Goal: Task Accomplishment & Management: Use online tool/utility

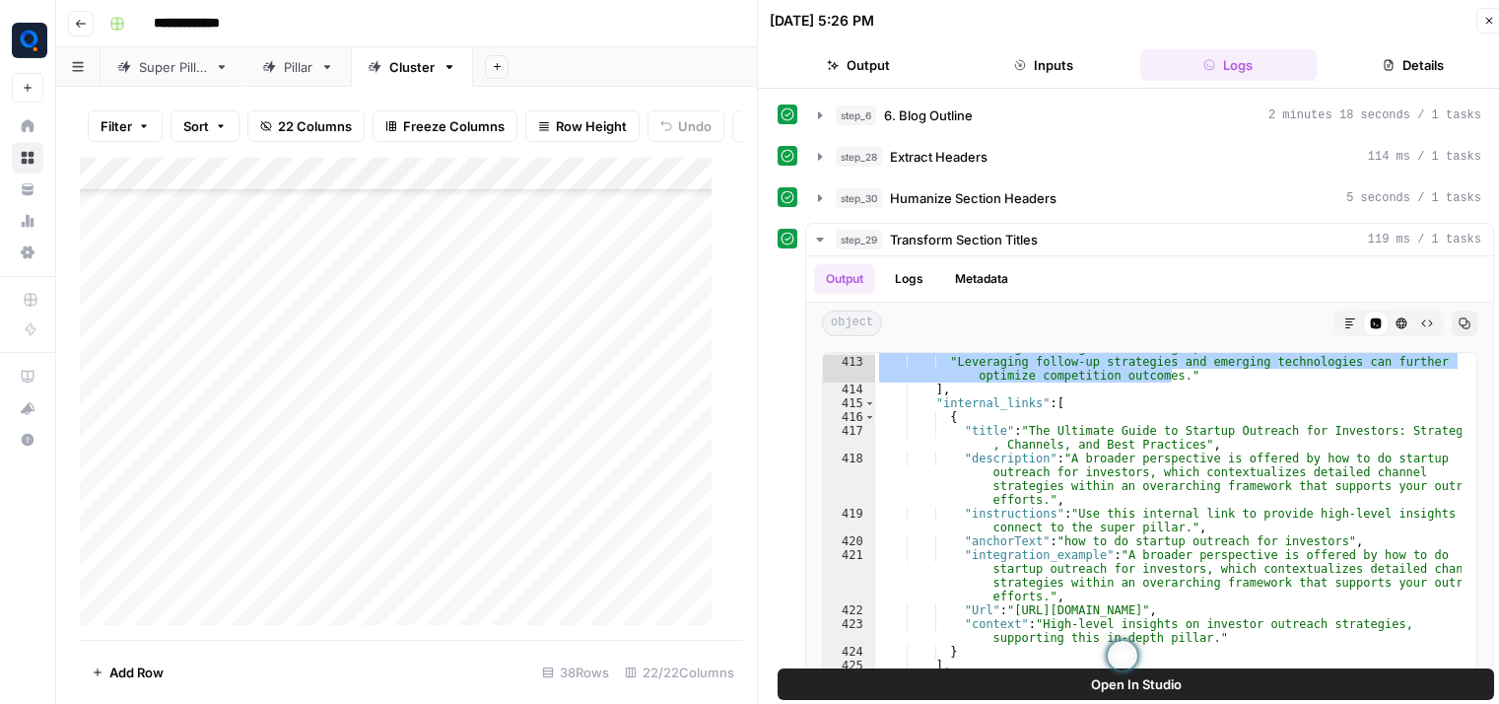
click at [552, 566] on div "Add Column" at bounding box center [403, 399] width 647 height 483
click at [335, 391] on div "Add Column" at bounding box center [403, 399] width 647 height 483
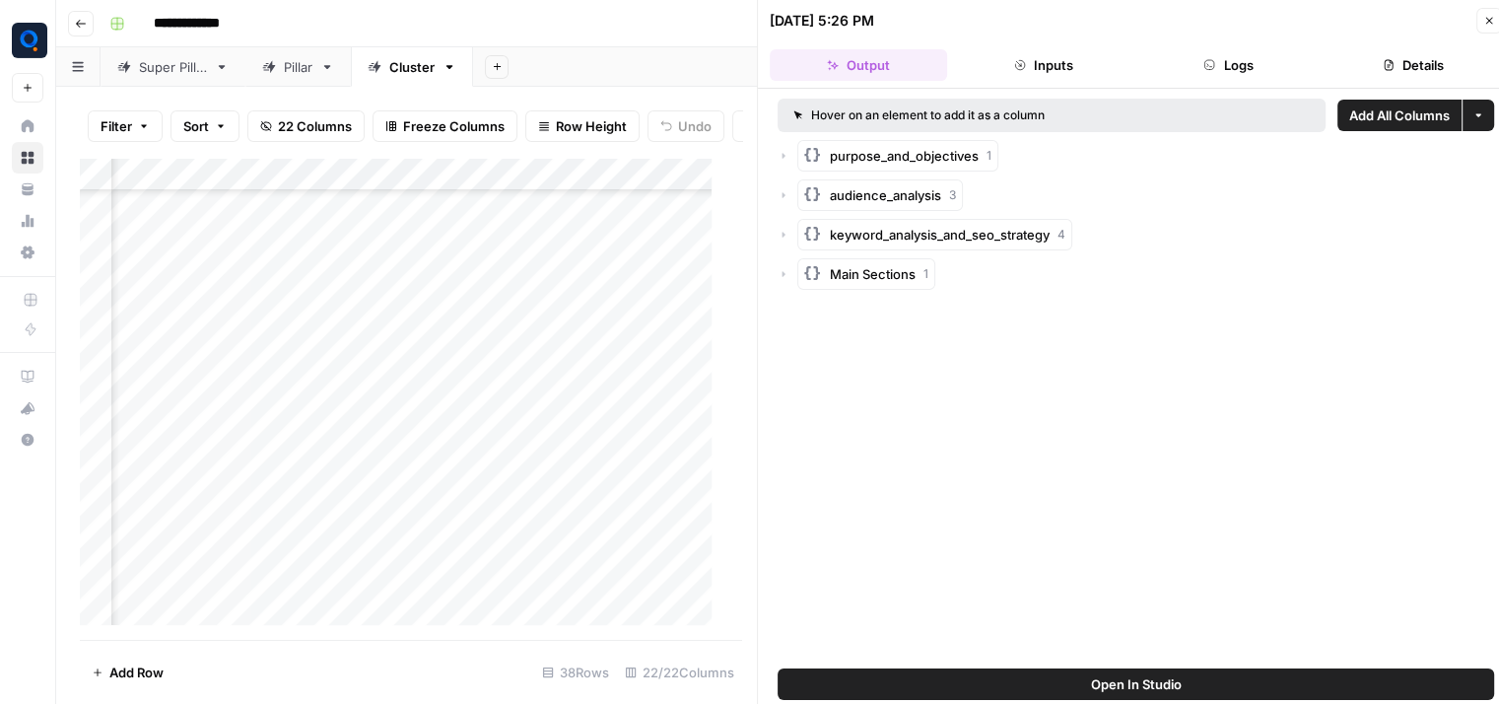
click at [1284, 55] on button "Logs" at bounding box center [1228, 65] width 177 height 32
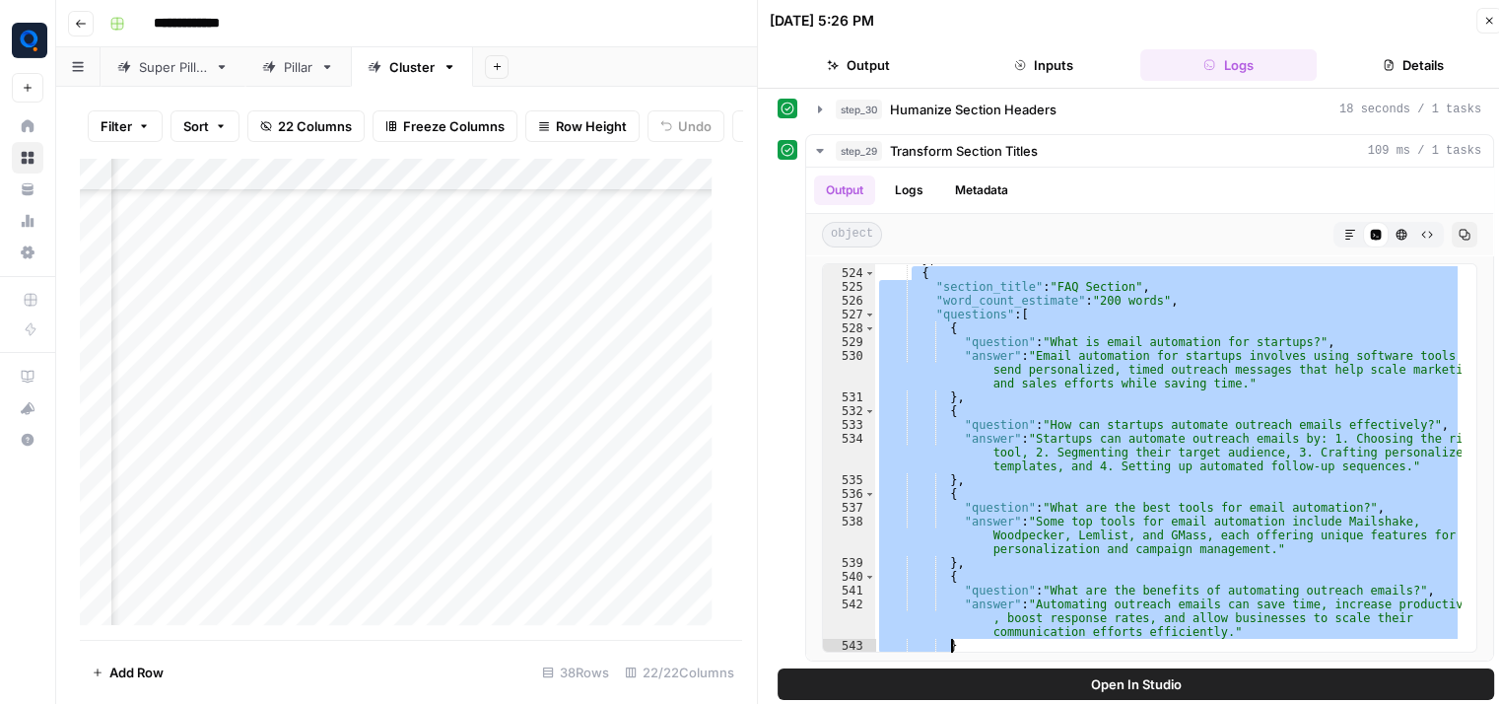
scroll to position [8951, 0]
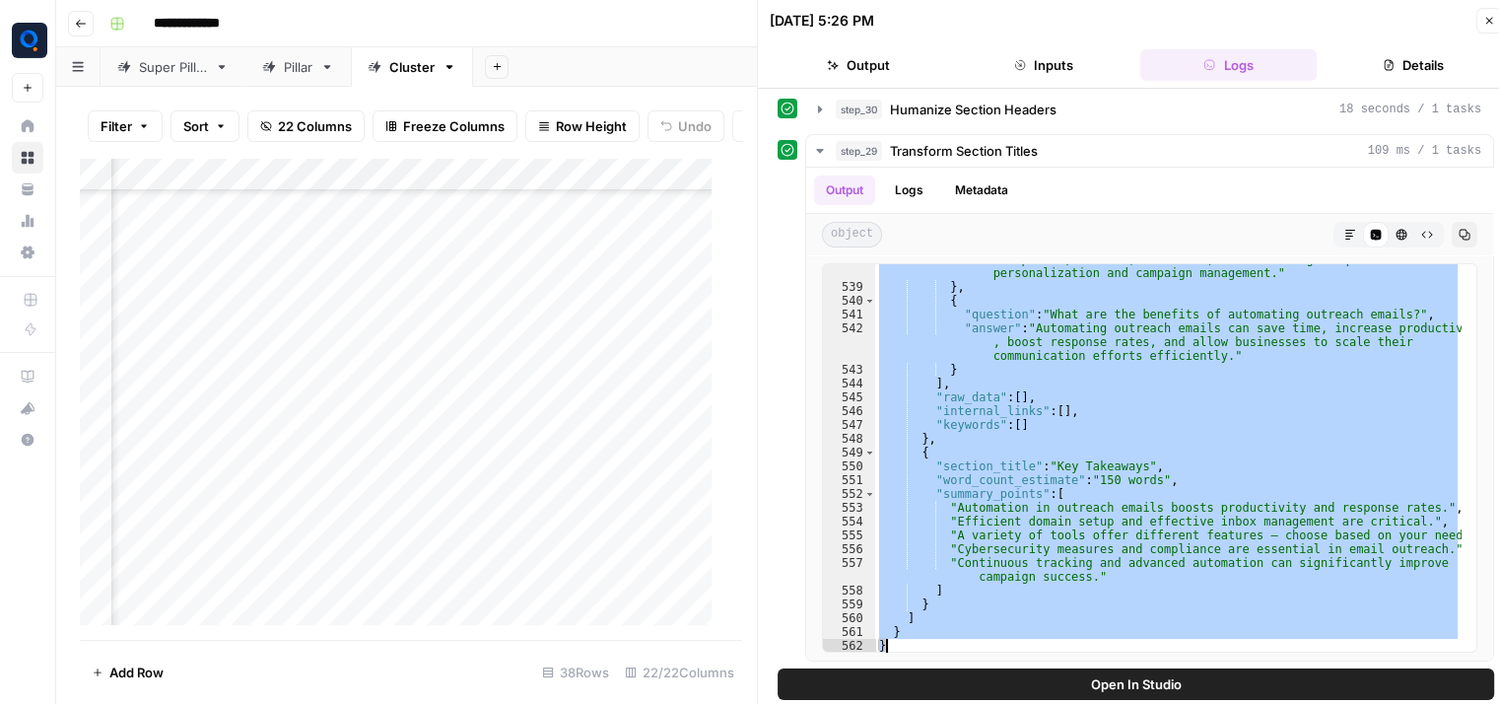
drag, startPoint x: 912, startPoint y: 359, endPoint x: 1064, endPoint y: 762, distance: 430.6
click at [1064, 703] on html "**********" at bounding box center [749, 352] width 1499 height 704
type textarea "* *"
click at [333, 427] on div "Add Column" at bounding box center [403, 399] width 647 height 483
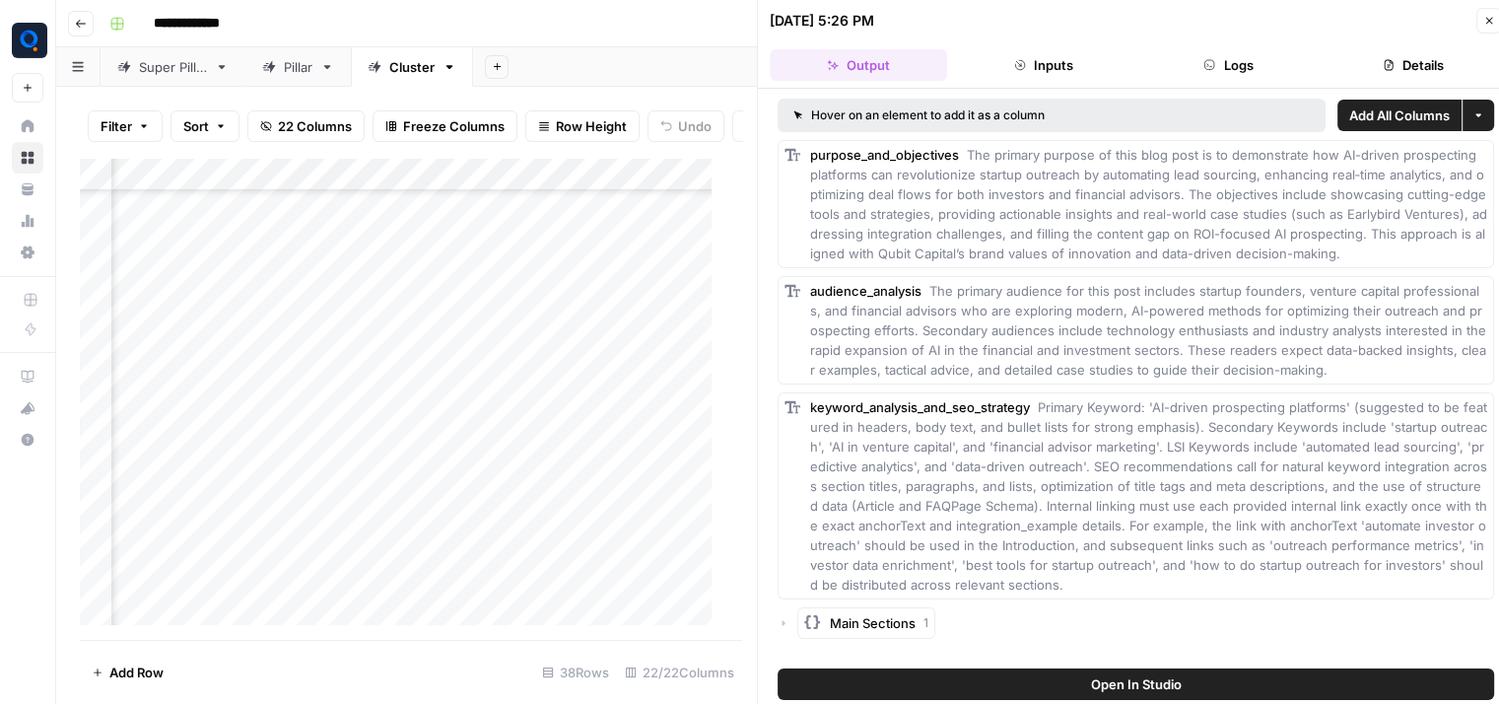
click at [1292, 66] on button "Logs" at bounding box center [1228, 65] width 177 height 32
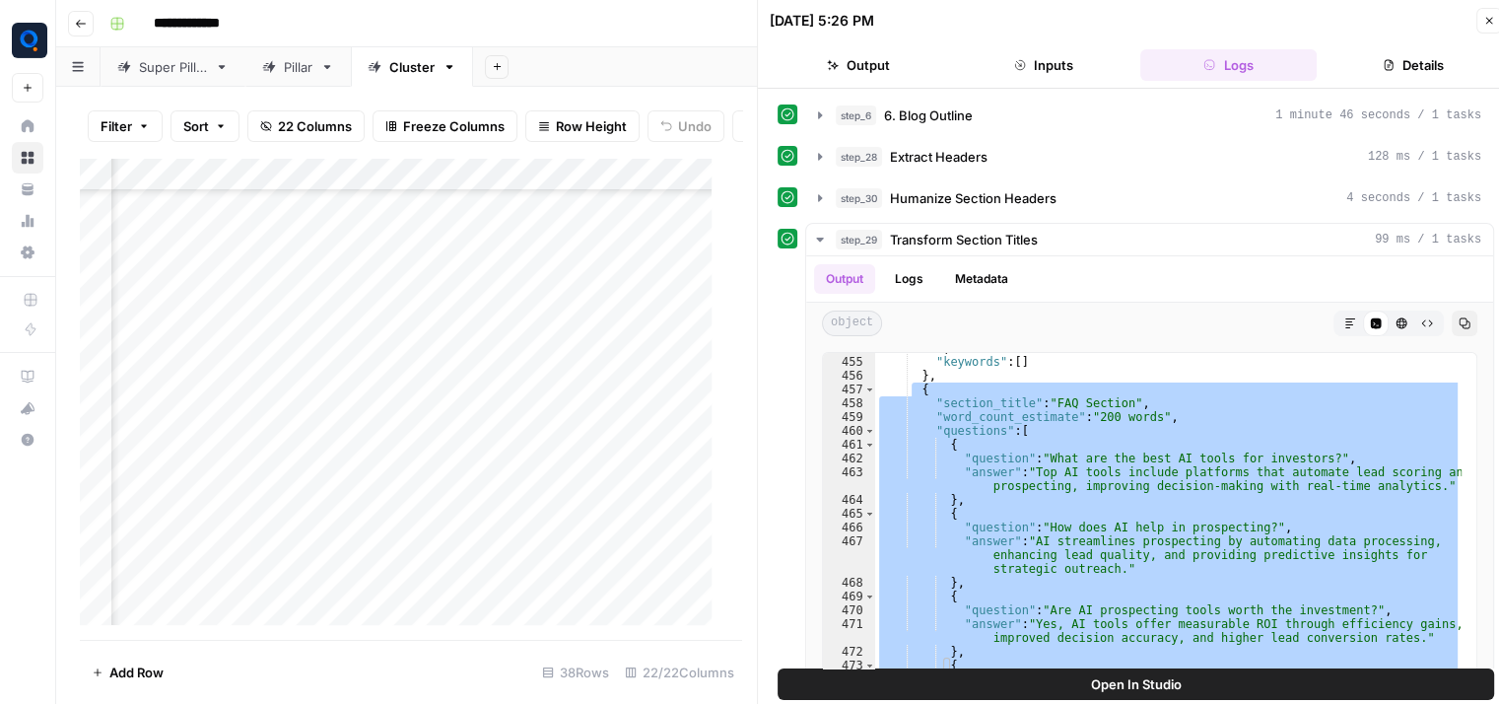
scroll to position [8825, 0]
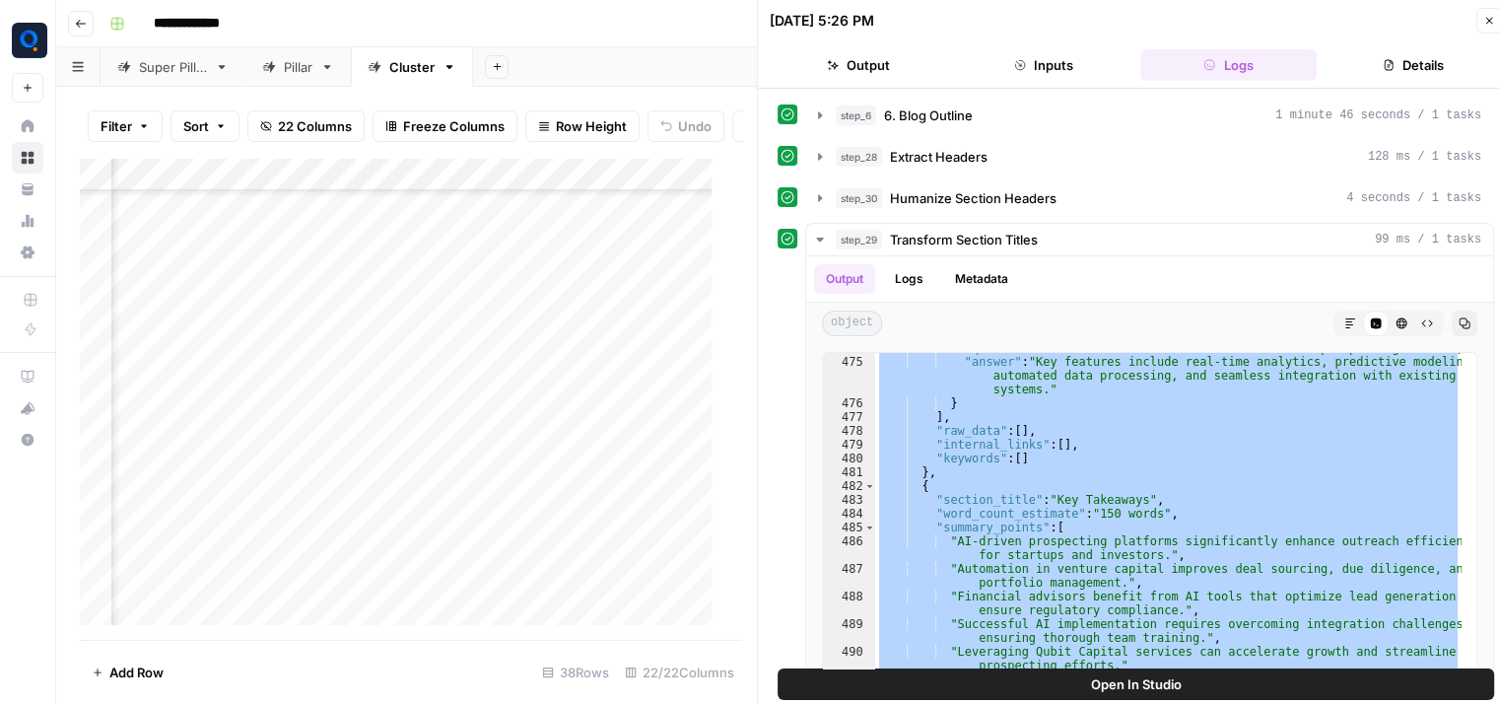
drag, startPoint x: 911, startPoint y: 433, endPoint x: 1072, endPoint y: 765, distance: 368.9
click at [1072, 703] on html "**********" at bounding box center [749, 352] width 1499 height 704
type textarea "* *"
click at [336, 458] on div "Add Column" at bounding box center [403, 399] width 647 height 483
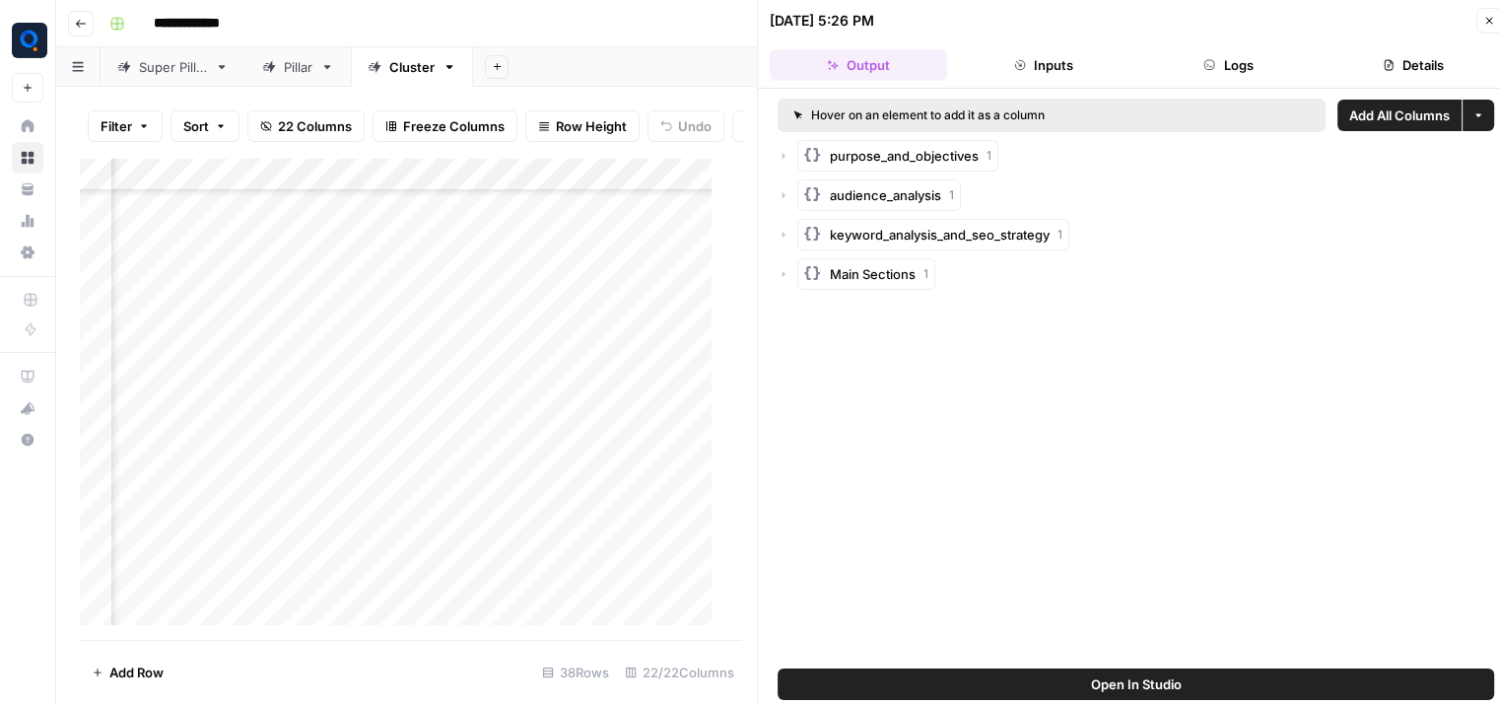
click at [1261, 49] on button "Logs" at bounding box center [1228, 65] width 177 height 32
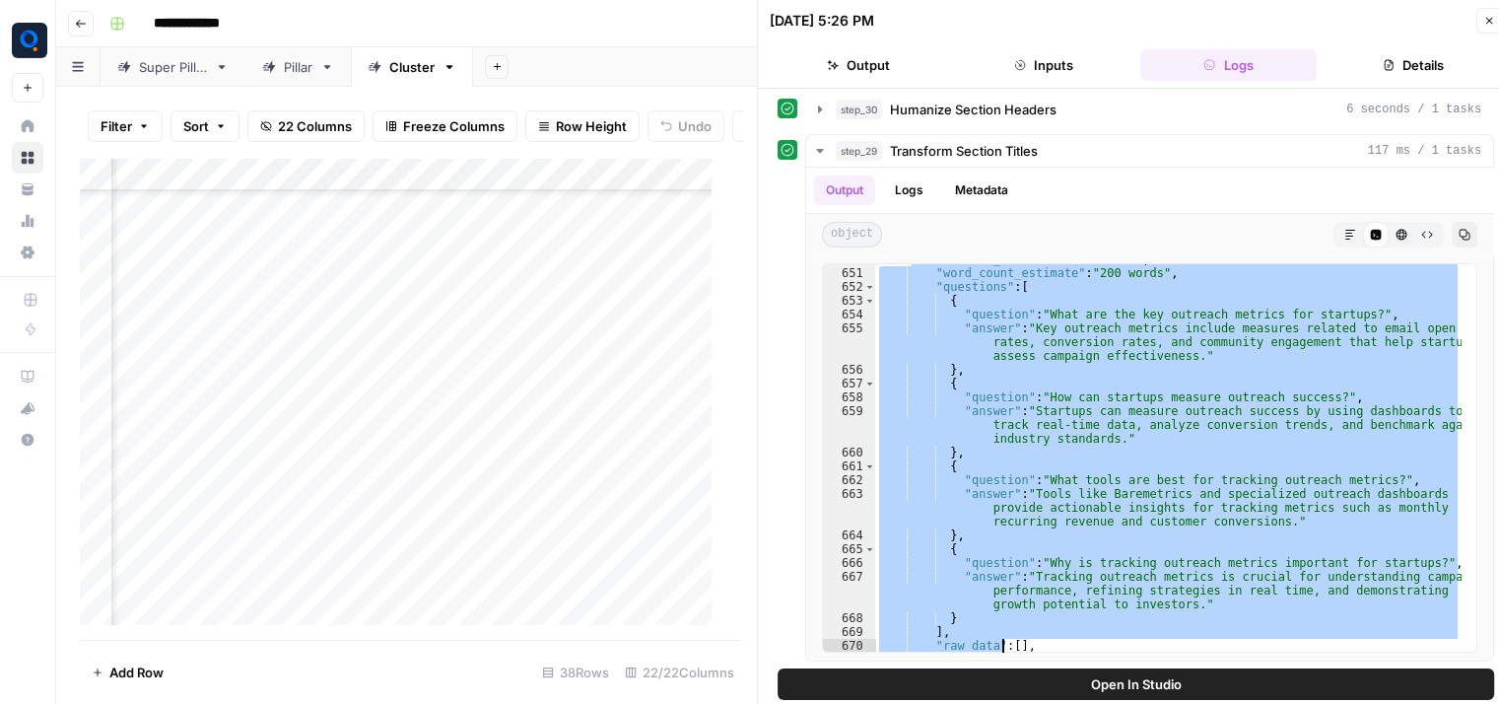
scroll to position [12053, 0]
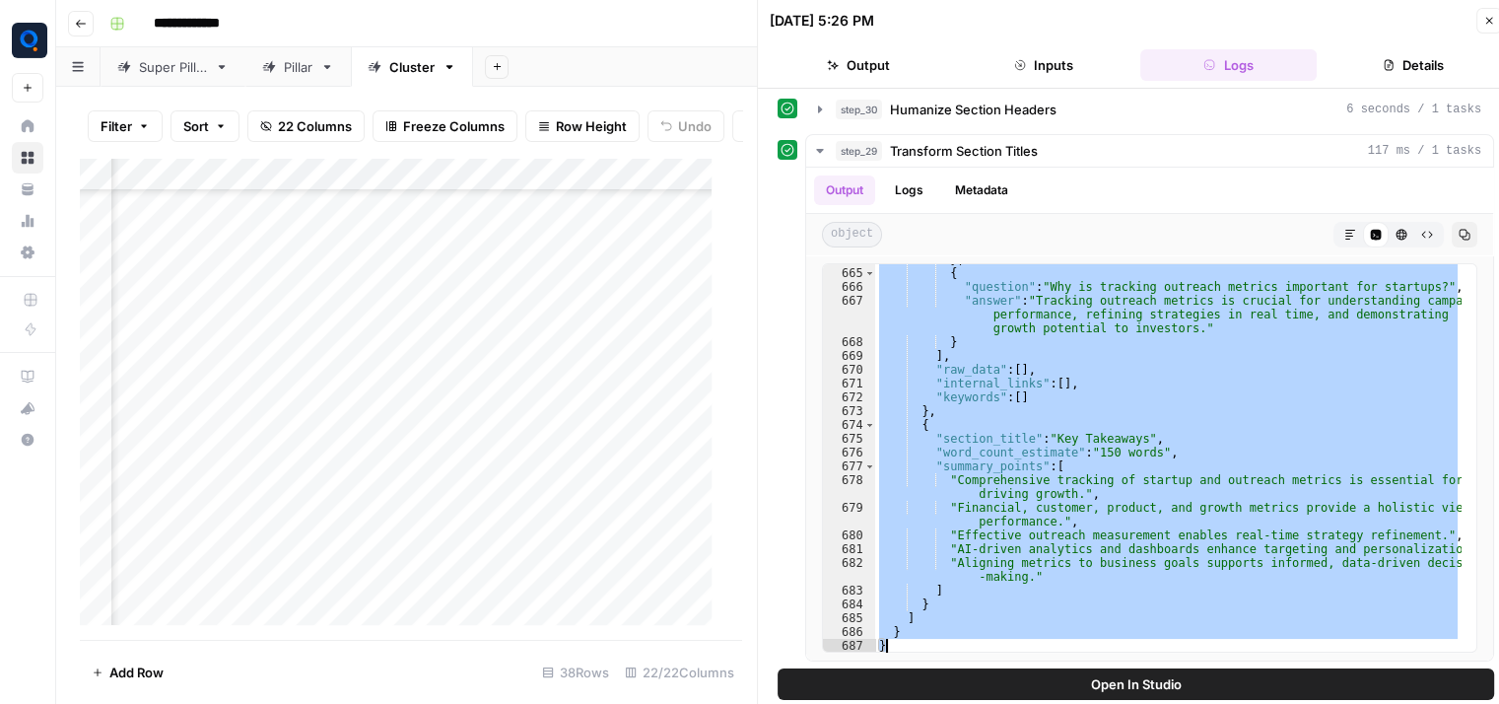
drag, startPoint x: 912, startPoint y: 349, endPoint x: 1007, endPoint y: 760, distance: 421.6
click at [1007, 703] on html "**********" at bounding box center [749, 352] width 1499 height 704
type textarea "* *"
click at [331, 494] on div "Add Column" at bounding box center [403, 399] width 647 height 483
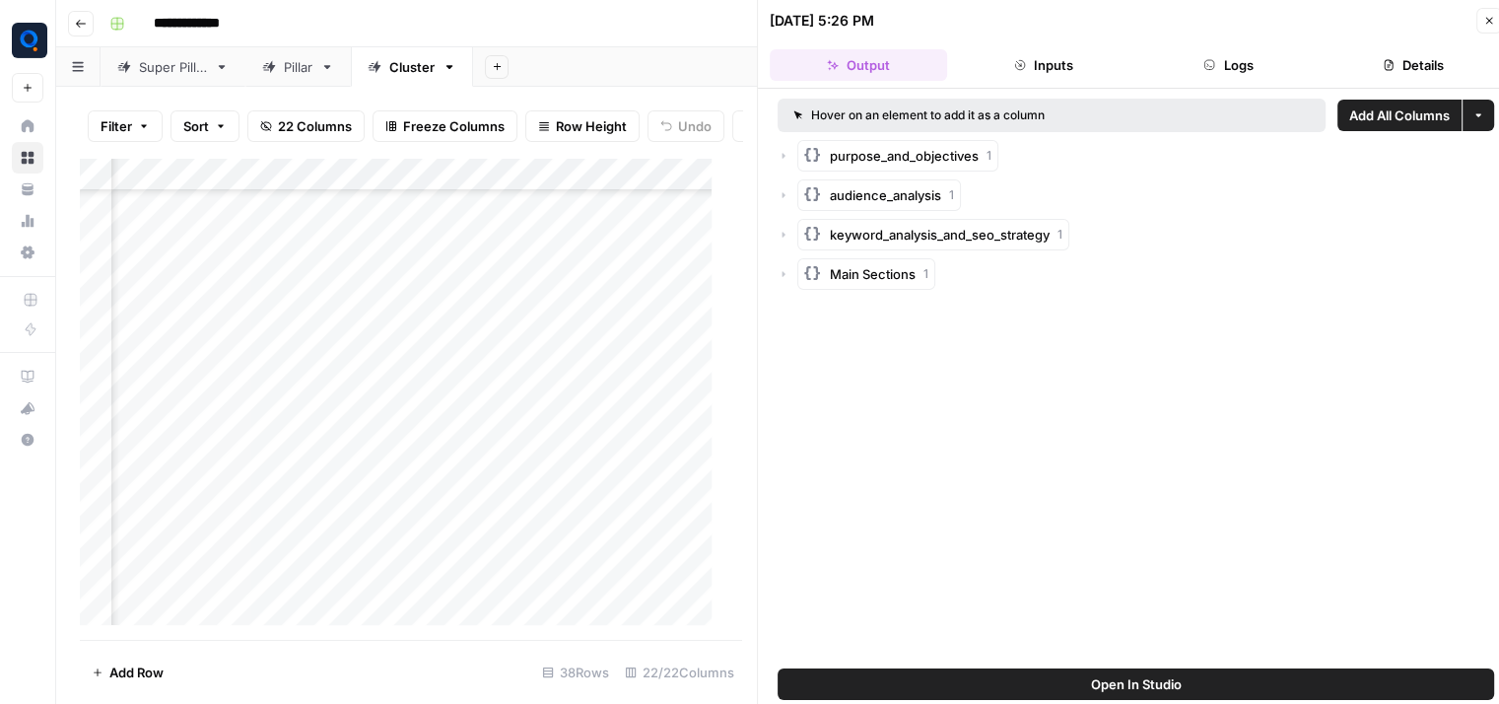
click at [1253, 58] on button "Logs" at bounding box center [1228, 65] width 177 height 32
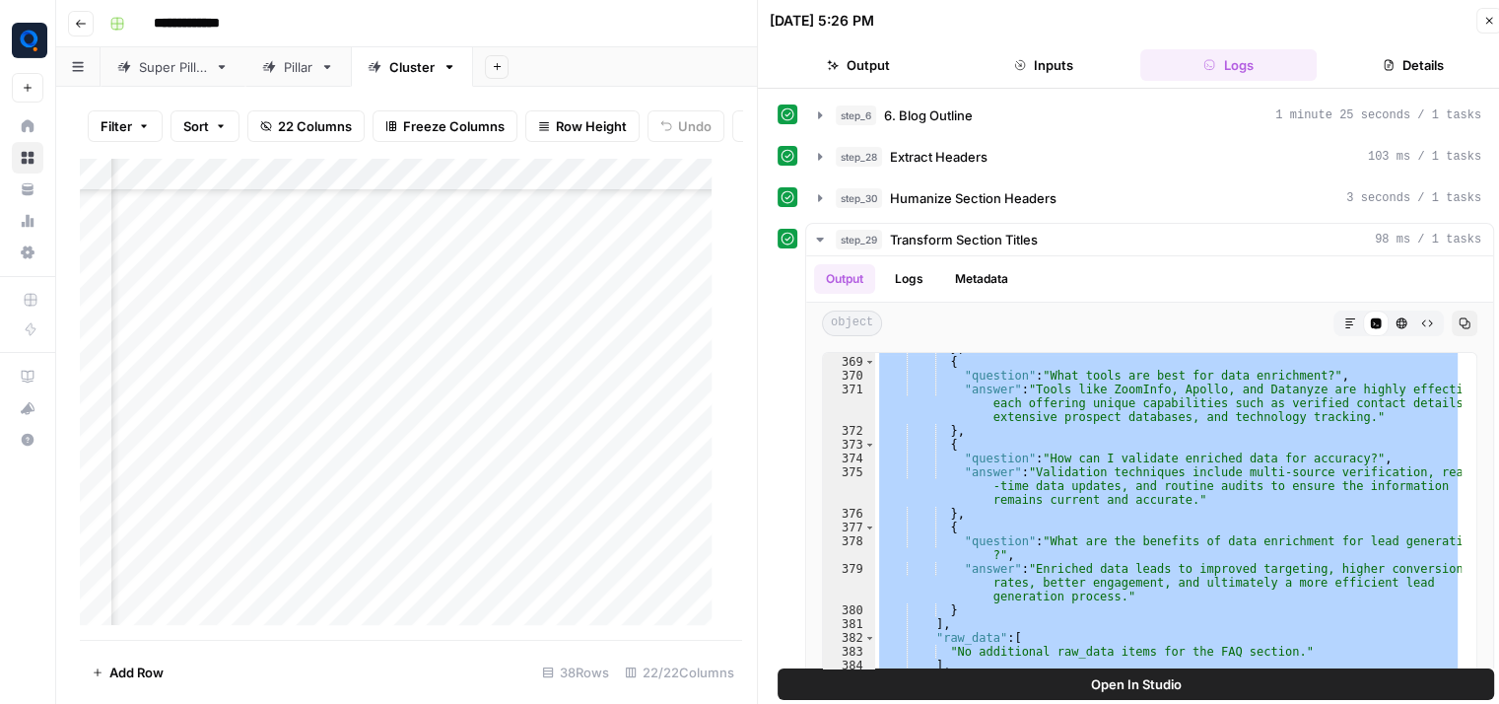
scroll to position [7323, 0]
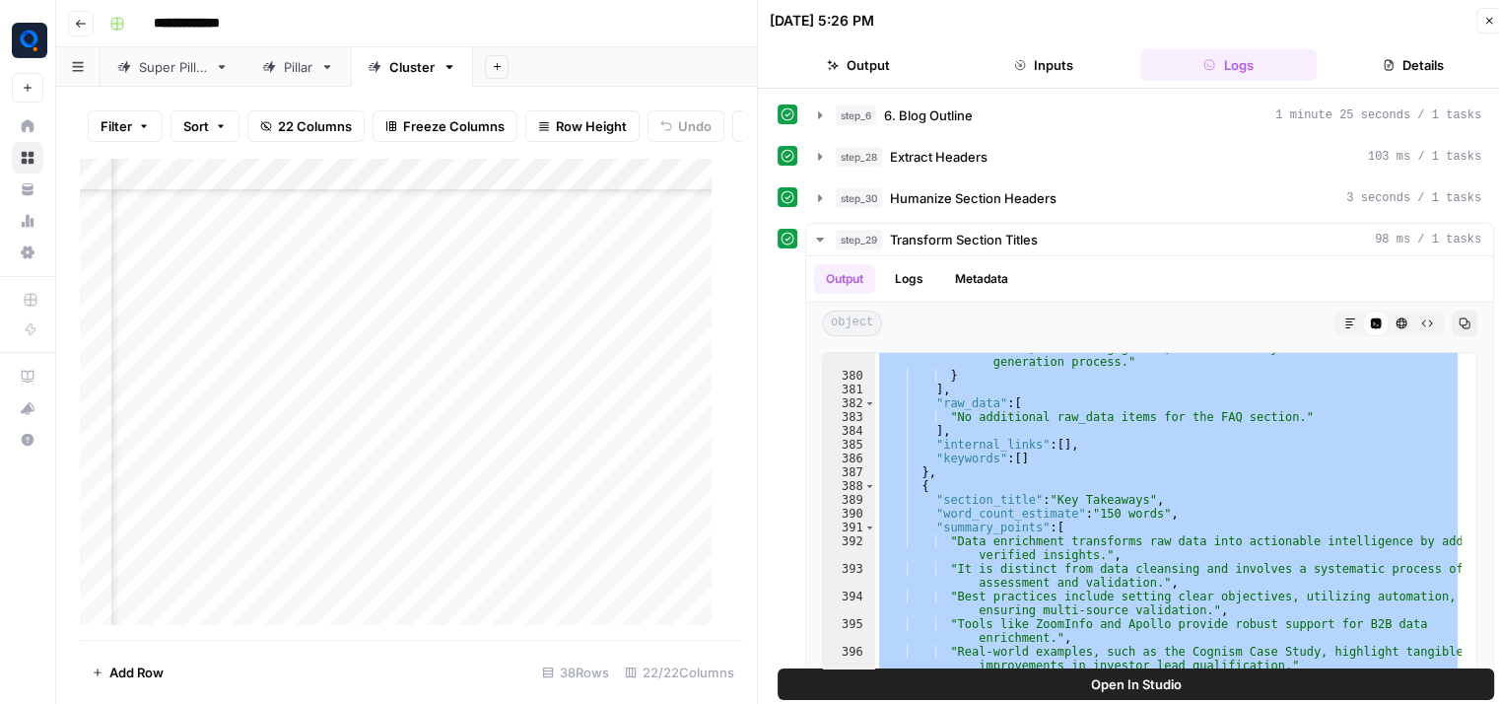
drag, startPoint x: 914, startPoint y: 548, endPoint x: 1037, endPoint y: 765, distance: 248.8
click at [1037, 703] on html "**********" at bounding box center [749, 352] width 1499 height 704
type textarea "* *"
click at [339, 528] on div "Add Column" at bounding box center [403, 399] width 647 height 483
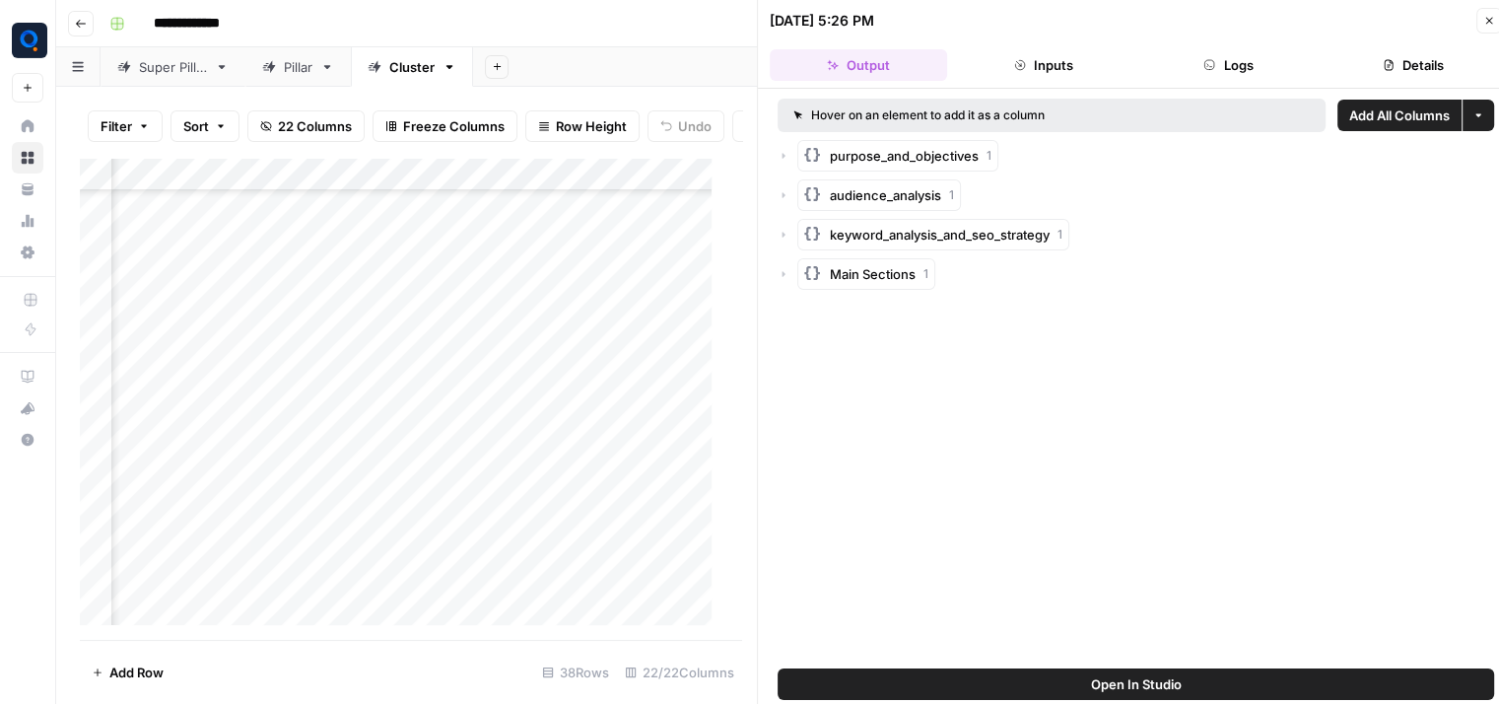
click at [1276, 52] on button "Logs" at bounding box center [1228, 65] width 177 height 32
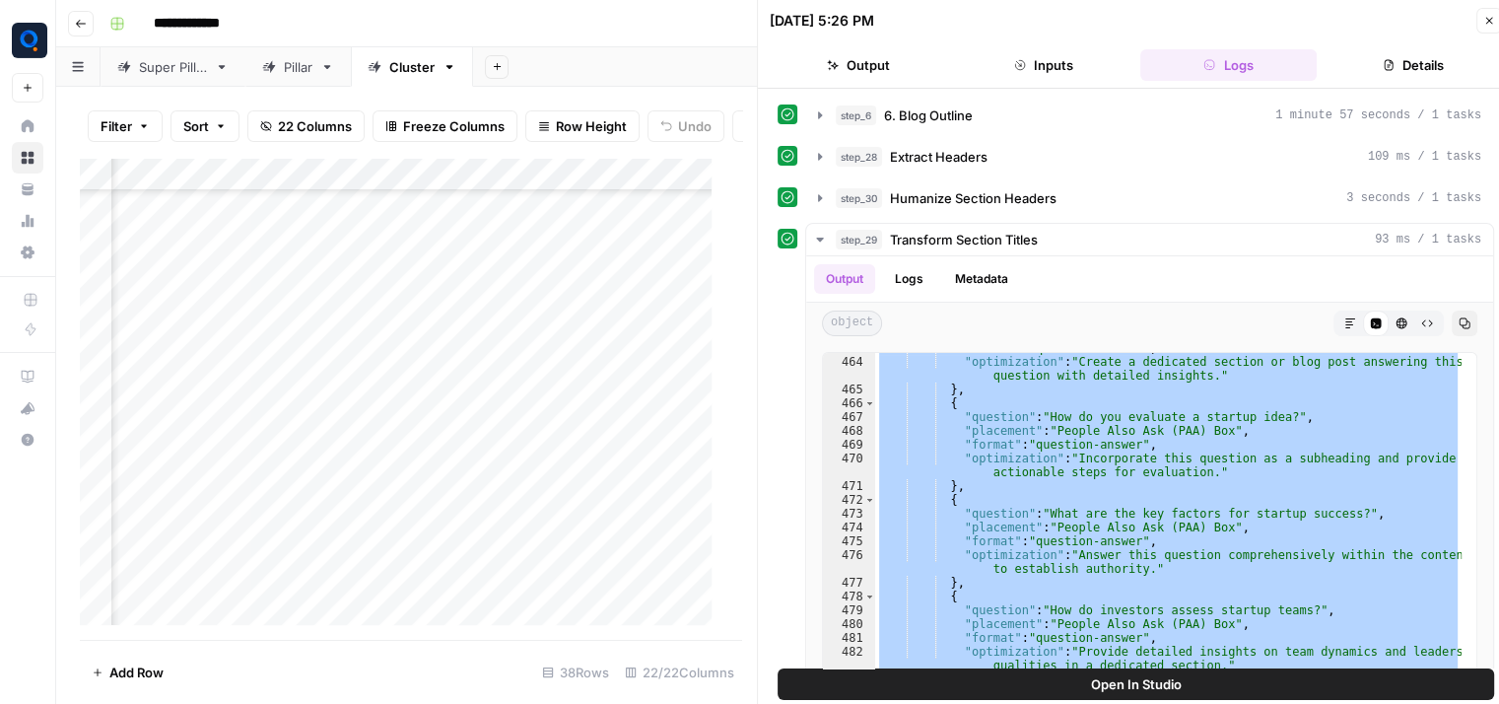
scroll to position [9239, 0]
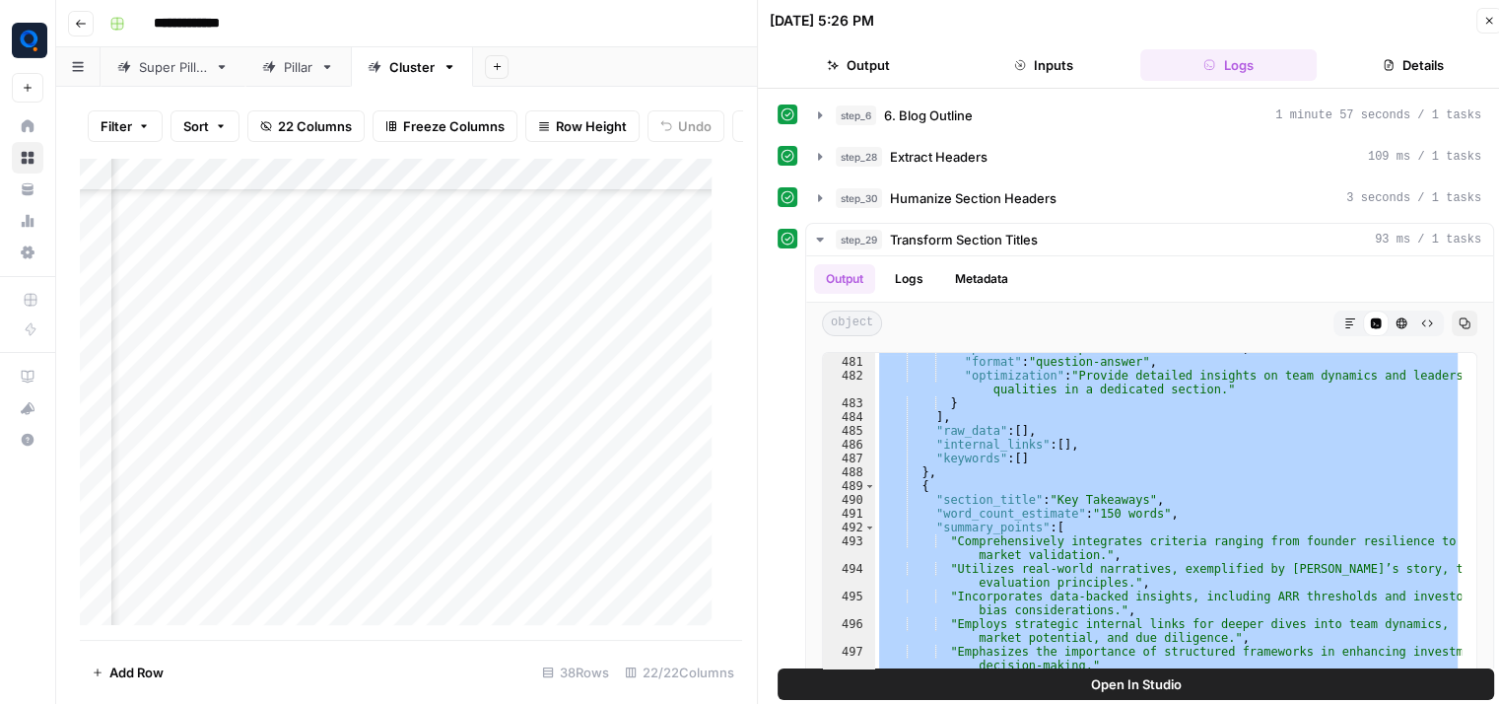
drag, startPoint x: 922, startPoint y: 359, endPoint x: 1029, endPoint y: 765, distance: 419.7
click at [1029, 703] on html "**********" at bounding box center [749, 352] width 1499 height 704
type textarea "* *"
click at [339, 555] on div "Add Column" at bounding box center [403, 399] width 647 height 483
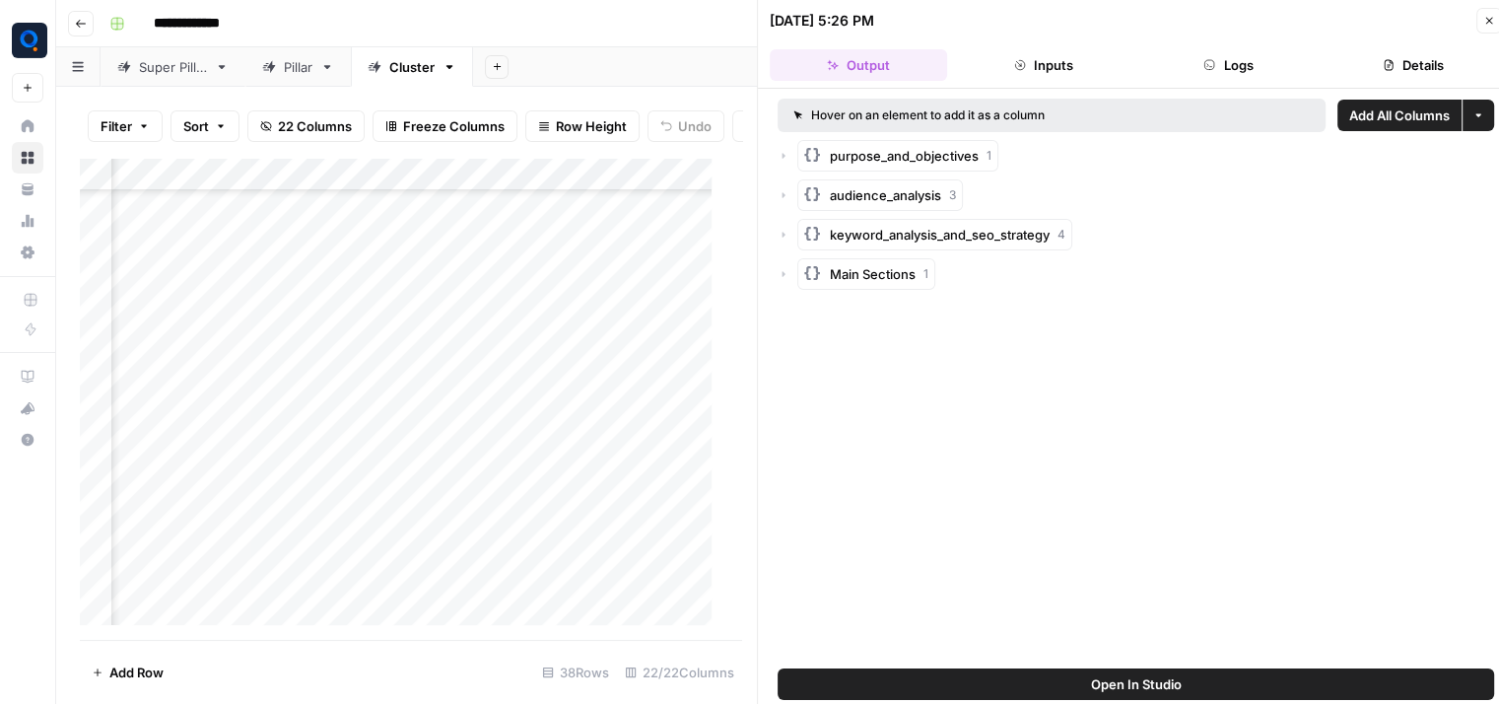
click at [1269, 52] on button "Logs" at bounding box center [1228, 65] width 177 height 32
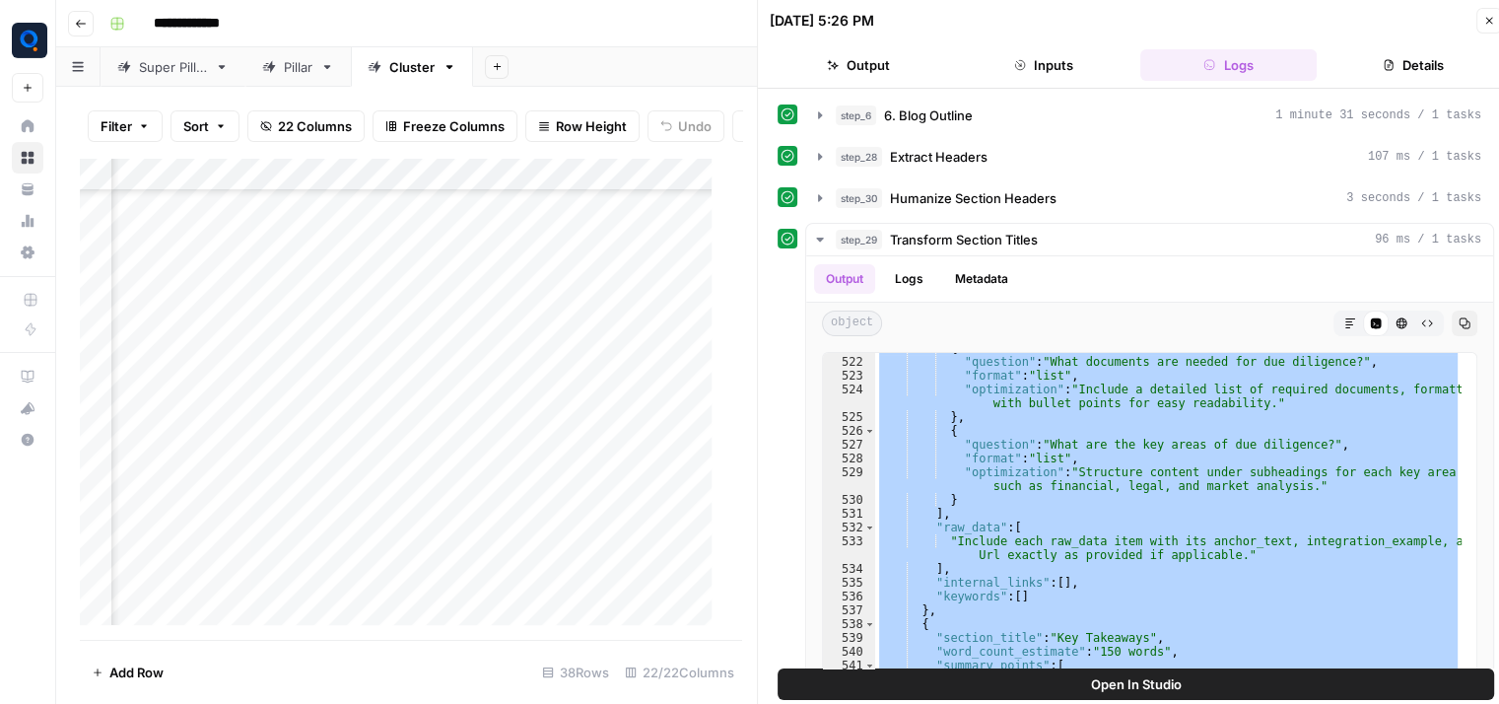
scroll to position [9874, 0]
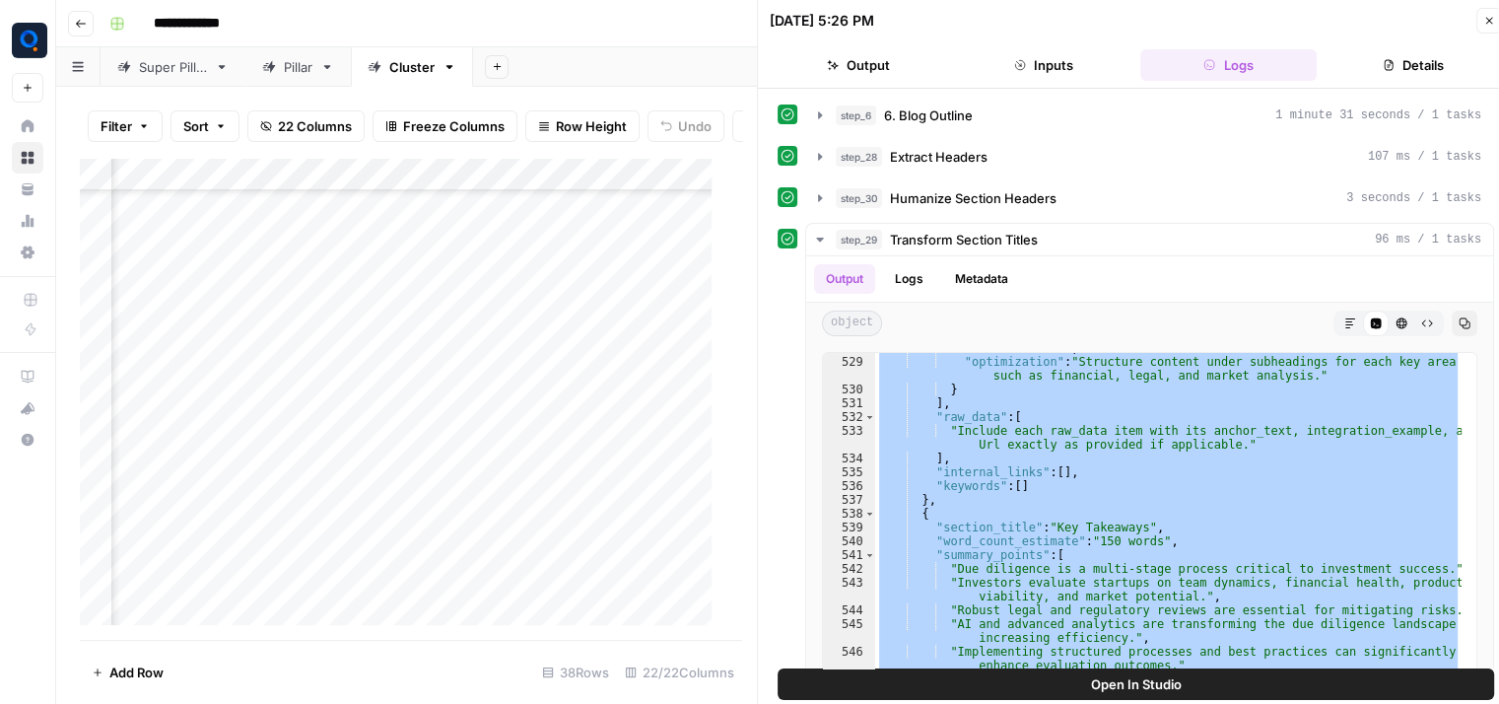
drag, startPoint x: 921, startPoint y: 419, endPoint x: 1048, endPoint y: 765, distance: 368.5
click at [1048, 703] on html "**********" at bounding box center [749, 352] width 1499 height 704
type textarea "* *"
click at [335, 486] on div "Add Column" at bounding box center [403, 399] width 647 height 483
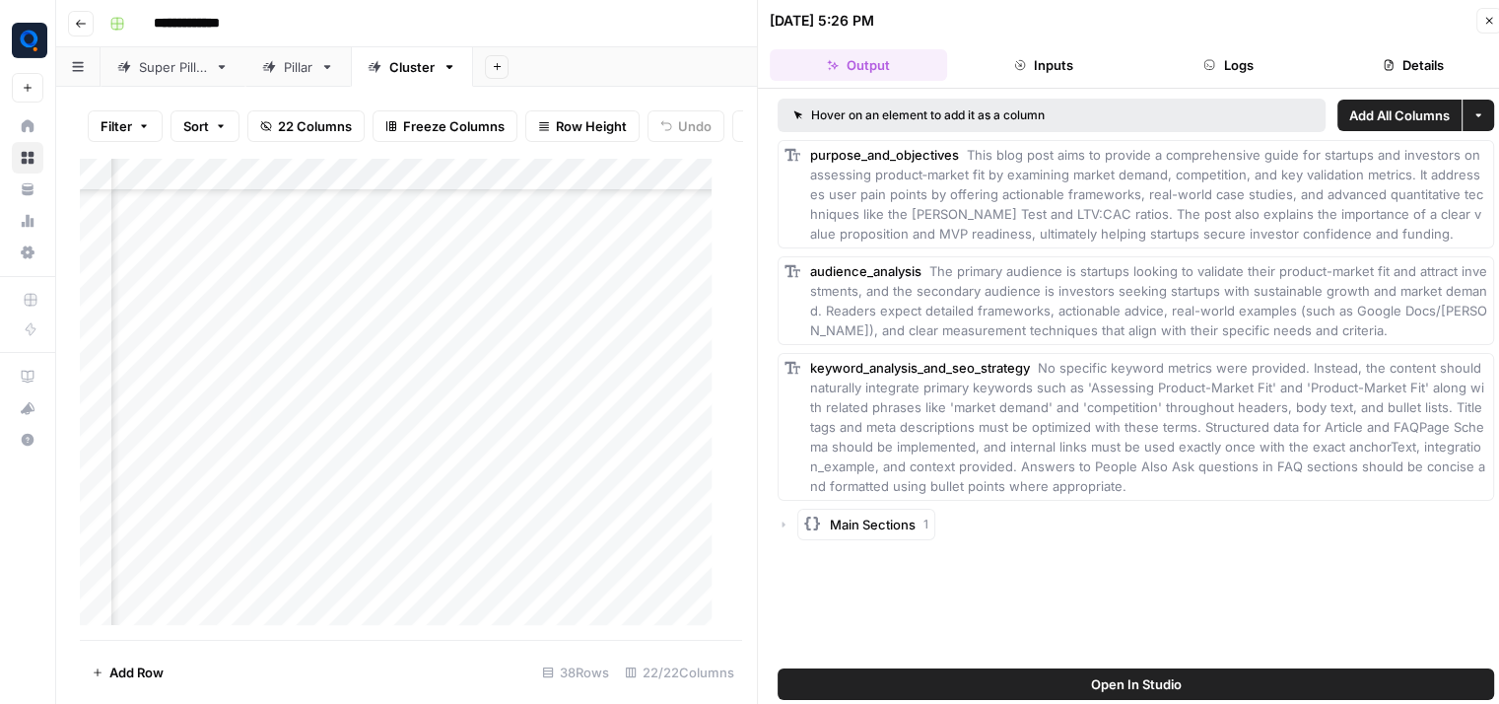
click at [1253, 68] on button "Logs" at bounding box center [1228, 65] width 177 height 32
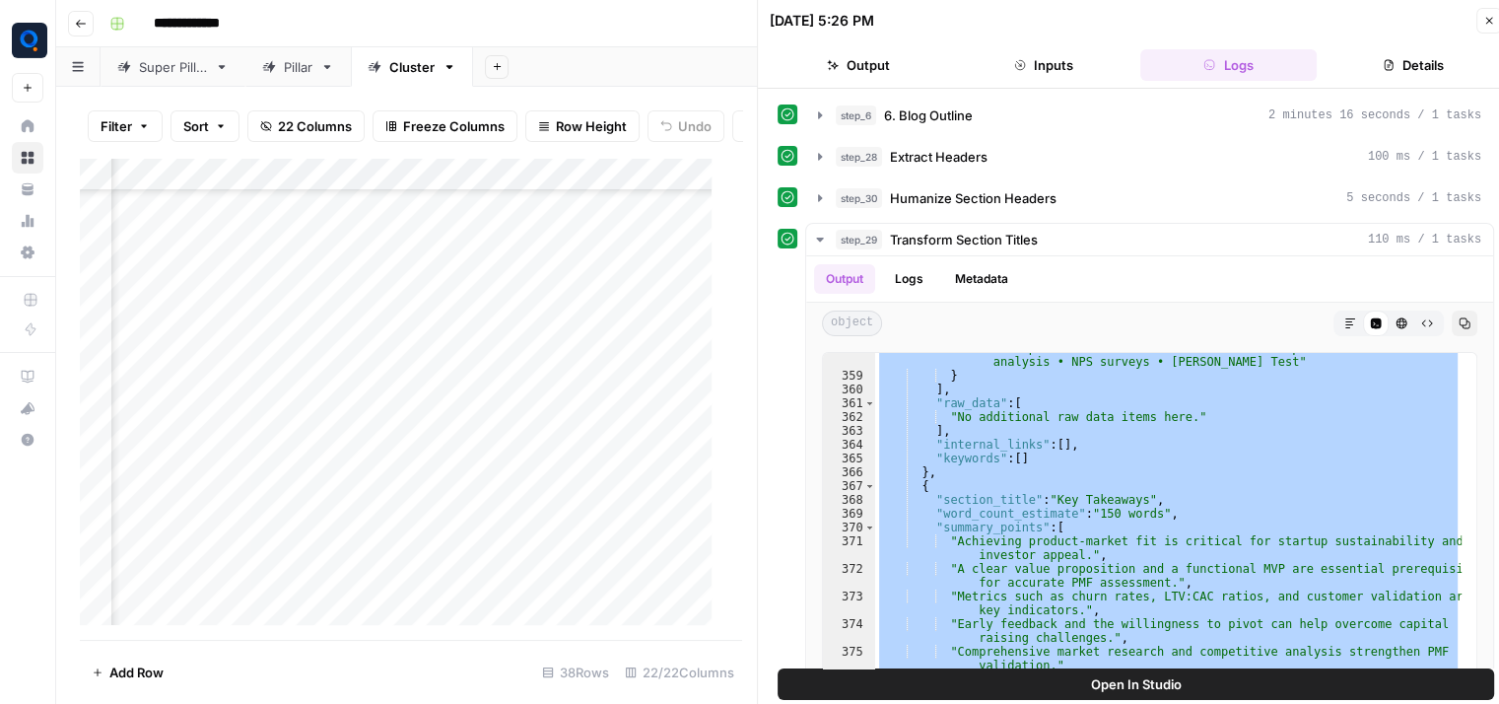
scroll to position [6826, 0]
drag, startPoint x: 907, startPoint y: 445, endPoint x: 1098, endPoint y: 765, distance: 371.6
click at [1098, 703] on html "**********" at bounding box center [749, 352] width 1499 height 704
type textarea "* *"
click at [331, 511] on div "Add Column" at bounding box center [403, 399] width 647 height 483
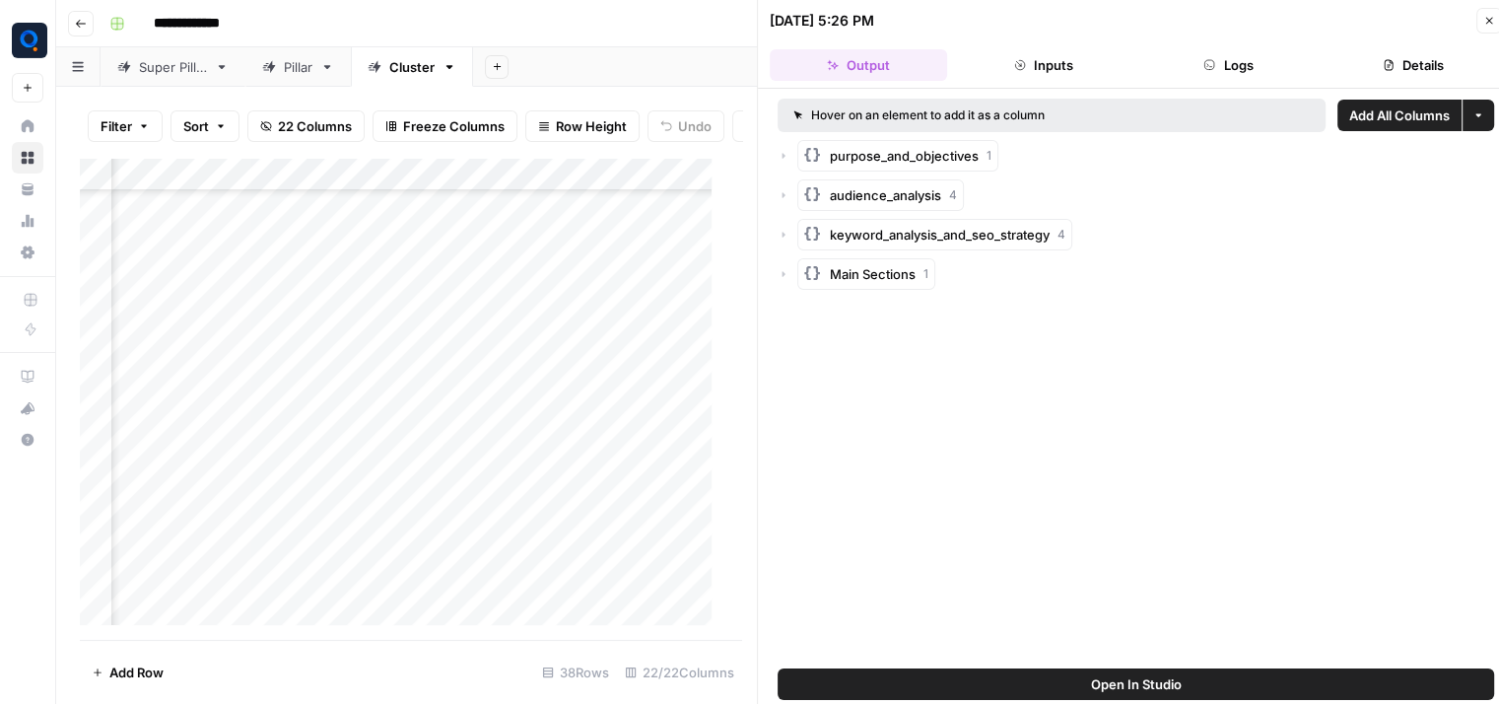
click at [1283, 74] on button "Logs" at bounding box center [1228, 65] width 177 height 32
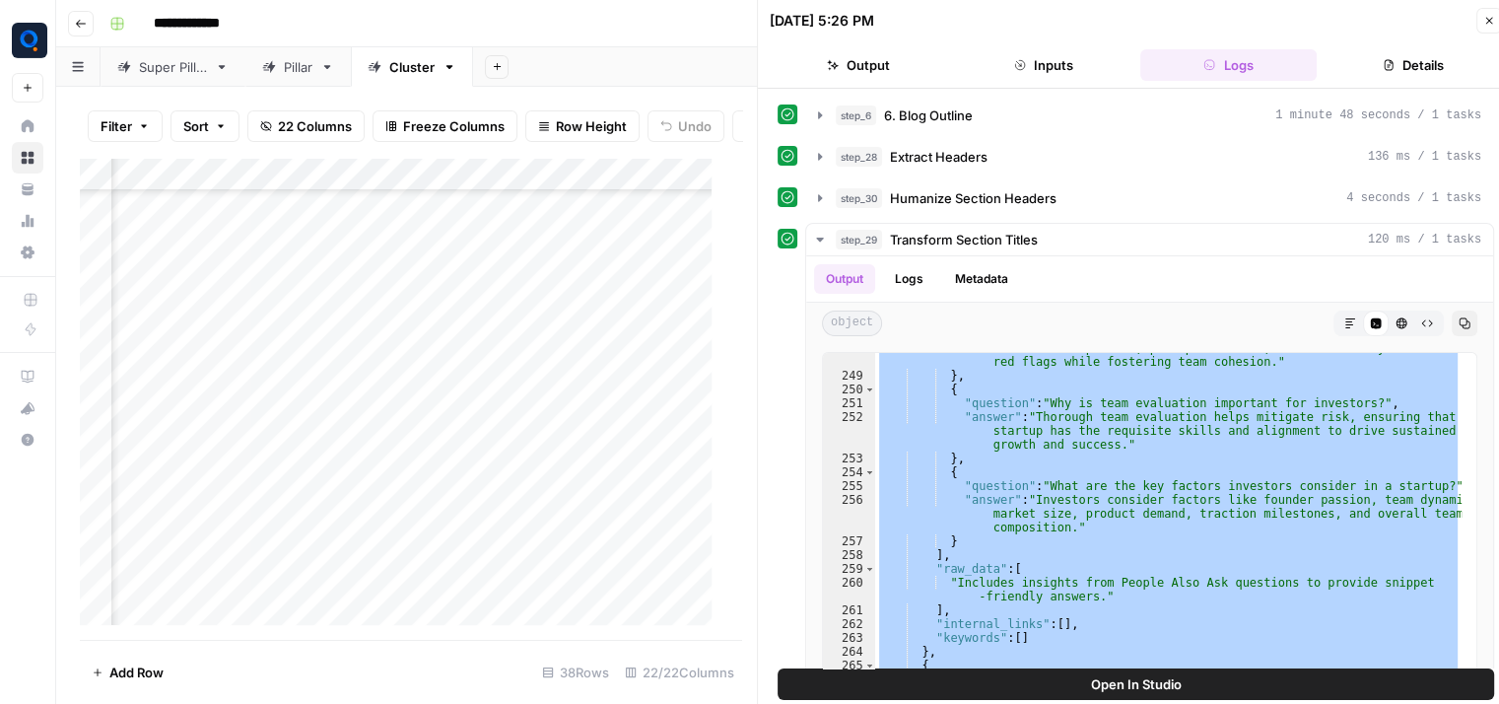
scroll to position [4923, 0]
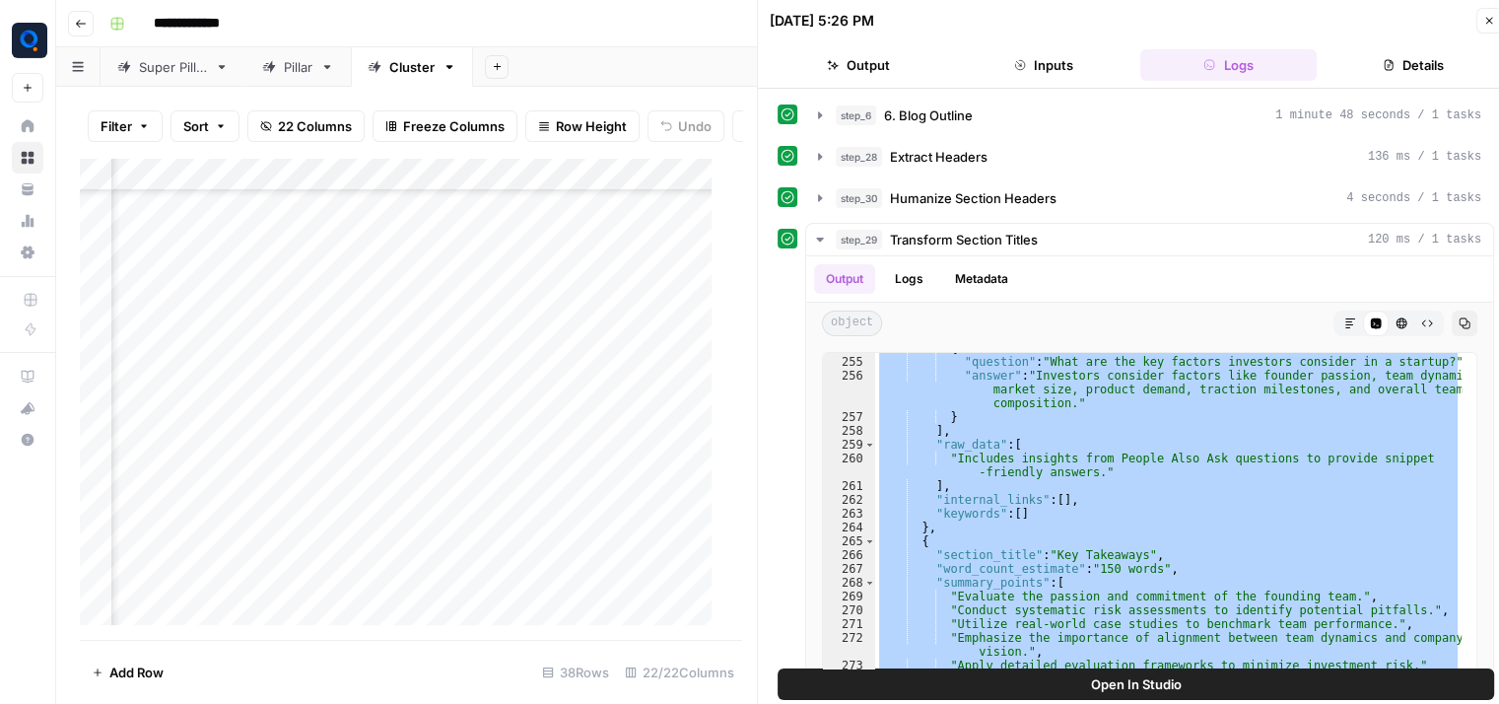
drag, startPoint x: 911, startPoint y: 462, endPoint x: 1082, endPoint y: 765, distance: 347.2
click at [1082, 703] on html "**********" at bounding box center [749, 352] width 1499 height 704
type textarea "* *"
click at [336, 548] on div "Add Column" at bounding box center [403, 399] width 647 height 483
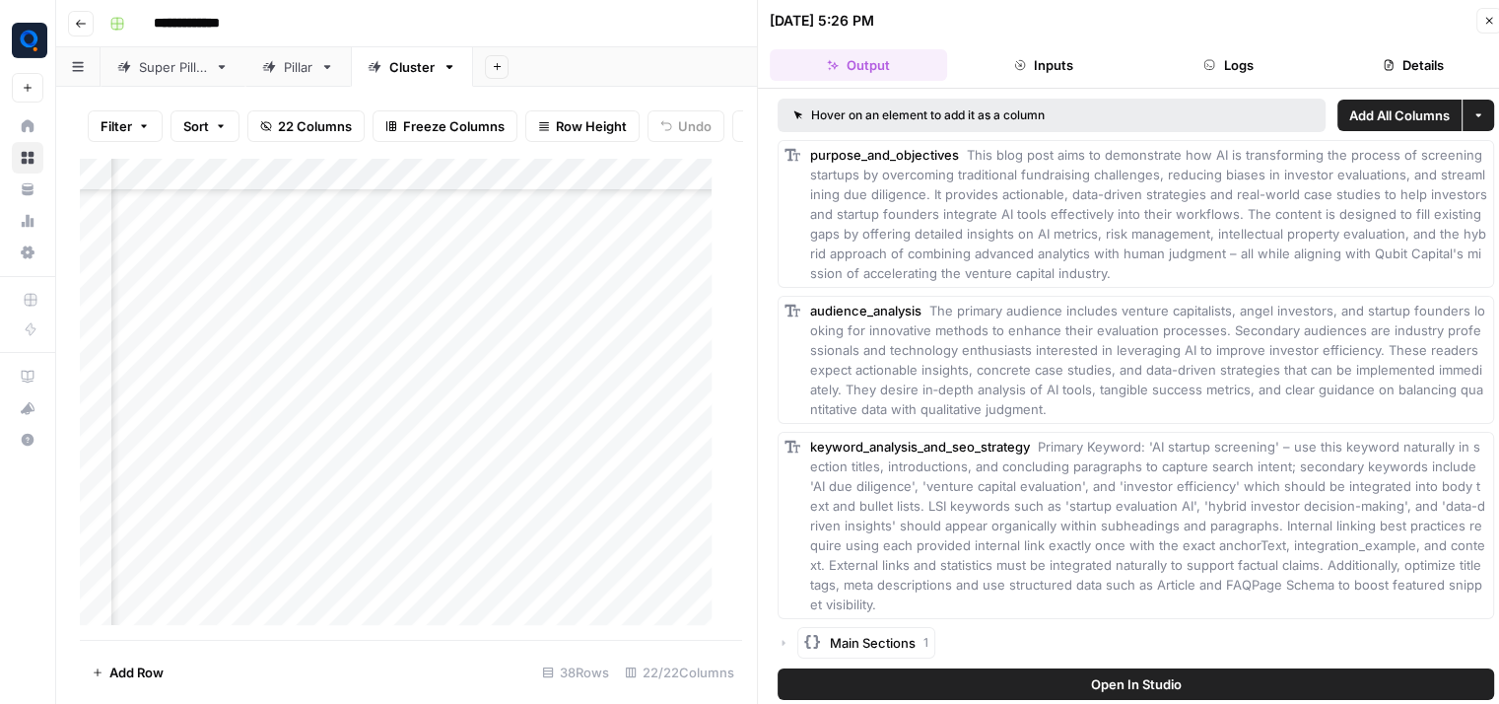
click at [1247, 62] on button "Logs" at bounding box center [1228, 65] width 177 height 32
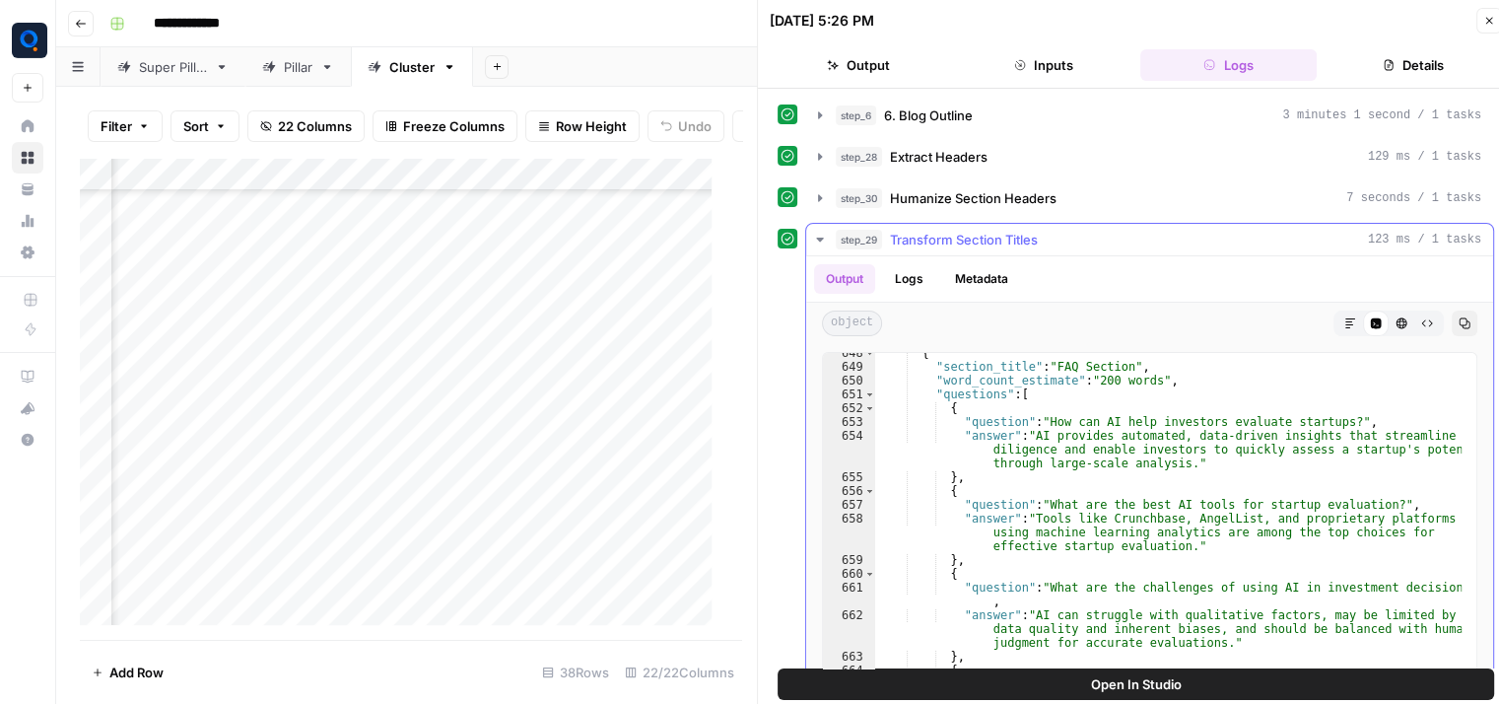
scroll to position [13582, 0]
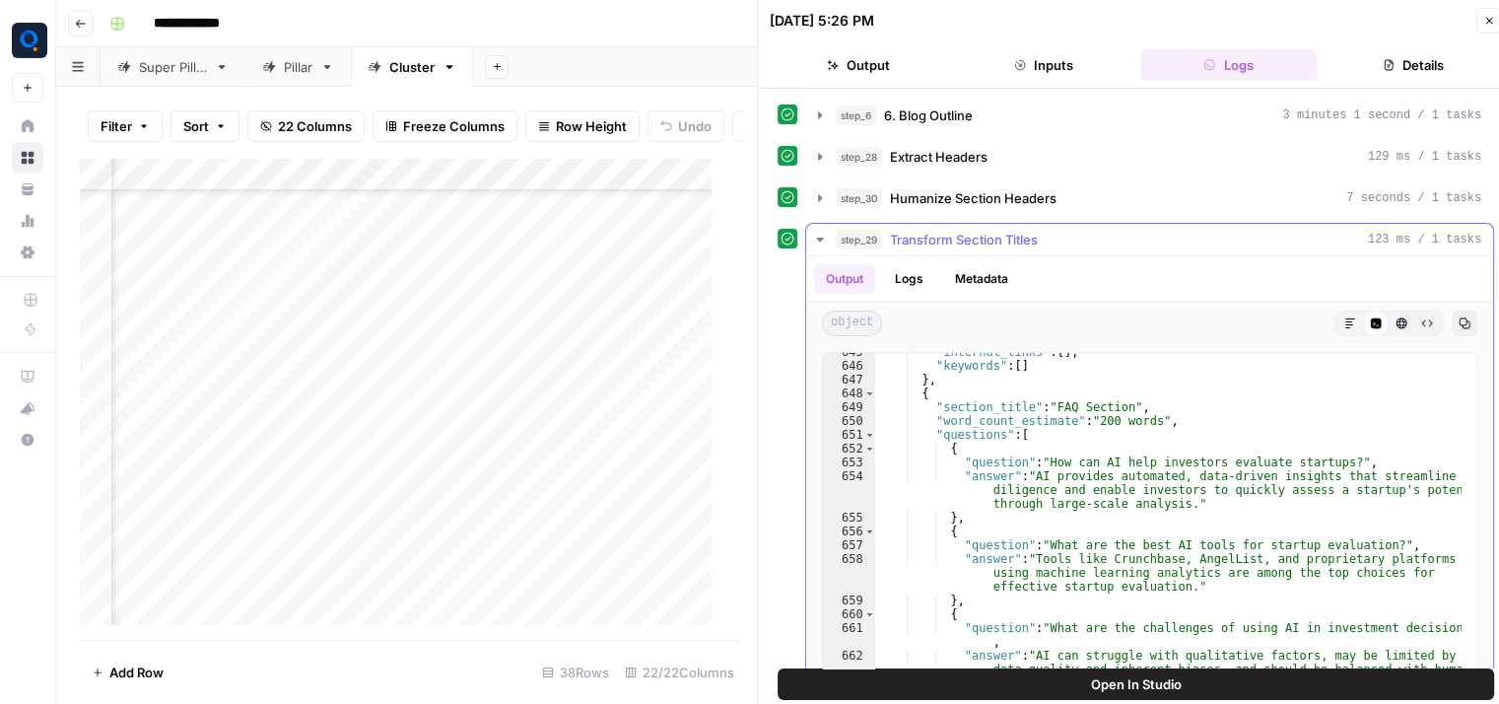
click at [902, 383] on div ""internal_links" : [ ] , "keywords" : [ ] } , { "section_title" : "FAQ Section"…" at bounding box center [1168, 566] width 586 height 443
click at [917, 399] on div ""internal_links" : [ ] , "keywords" : [ ] } , { "section_title" : "FAQ Section"…" at bounding box center [1168, 566] width 586 height 443
click at [921, 417] on div ""internal_links" : [ ] , "keywords" : [ ] } , { "section_title" : "FAQ Section"…" at bounding box center [1168, 566] width 586 height 443
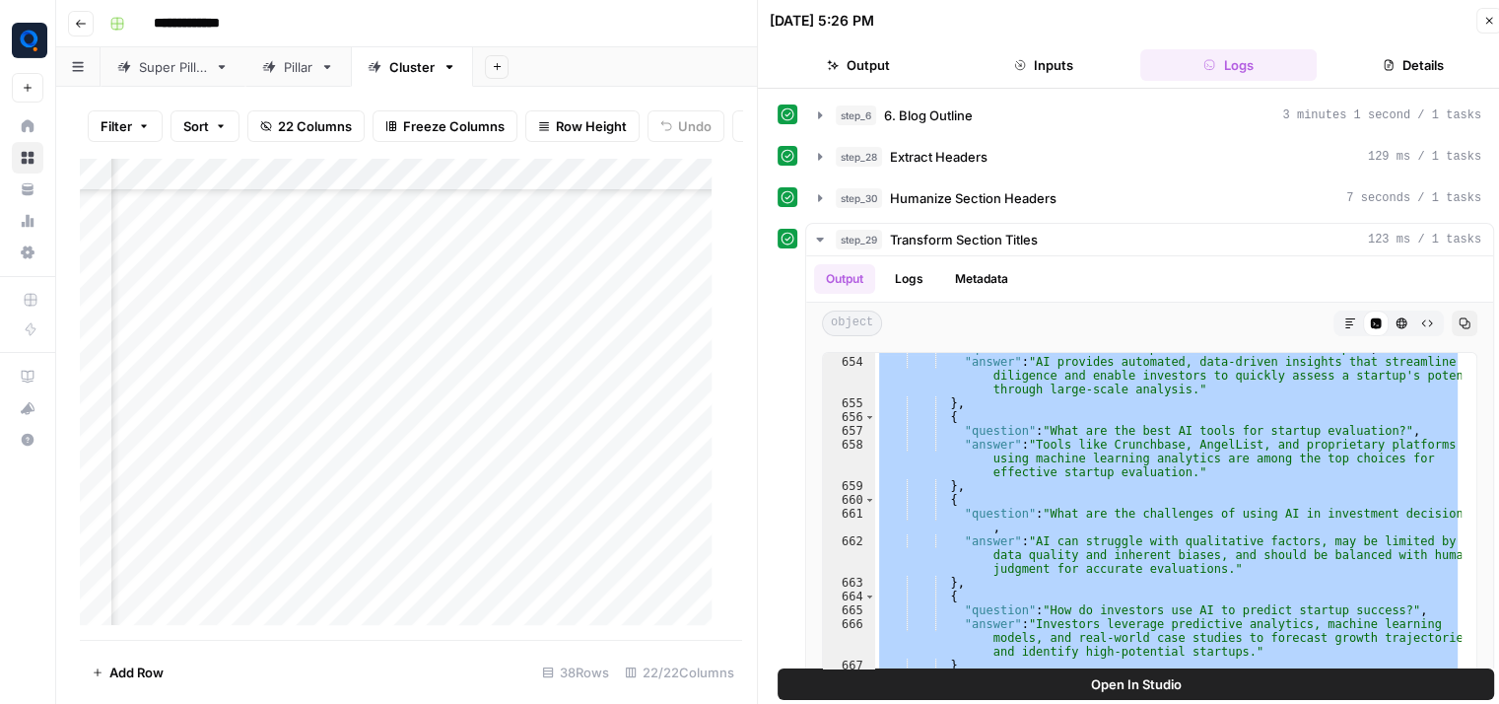
scroll to position [13929, 0]
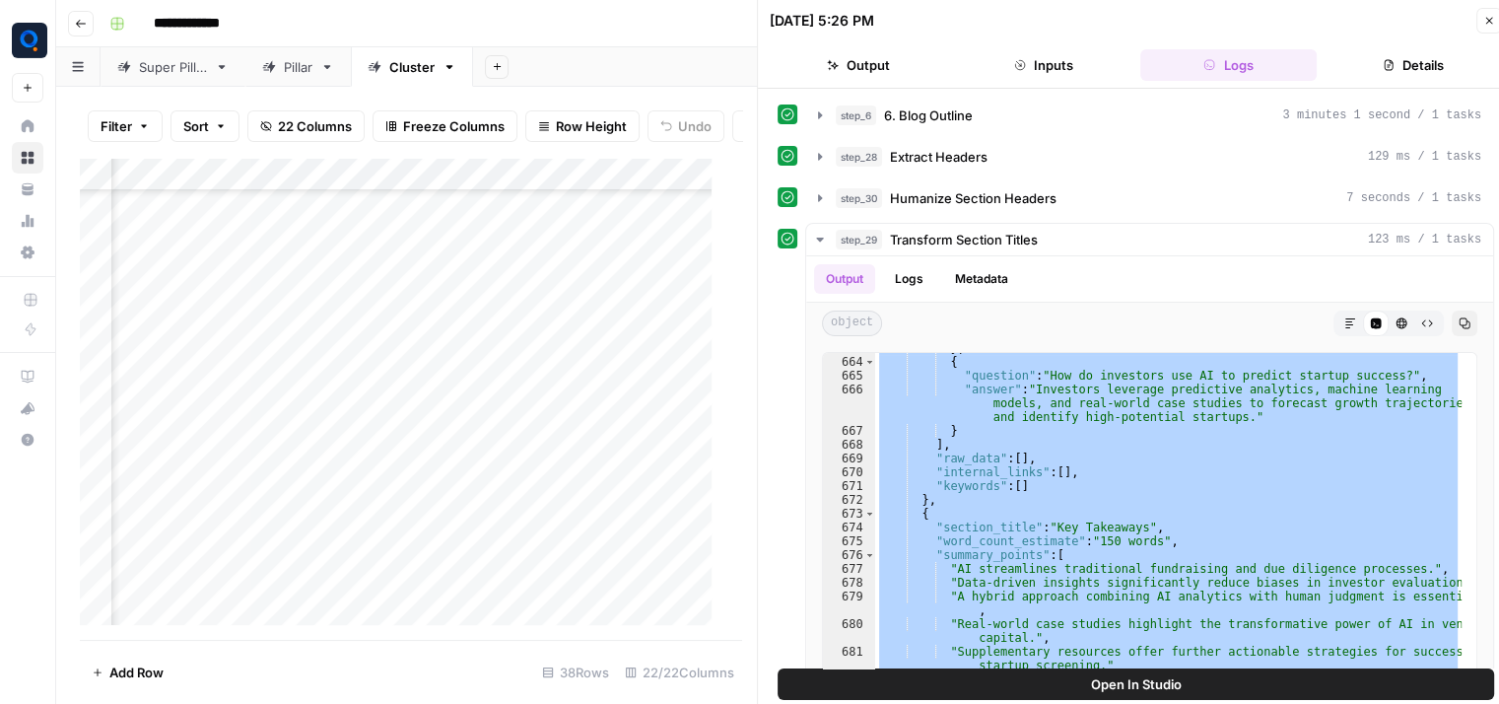
drag, startPoint x: 918, startPoint y: 398, endPoint x: 982, endPoint y: 765, distance: 372.1
click at [982, 703] on html "**********" at bounding box center [749, 352] width 1499 height 704
type textarea "* *"
click at [336, 579] on div "Add Column" at bounding box center [403, 399] width 647 height 483
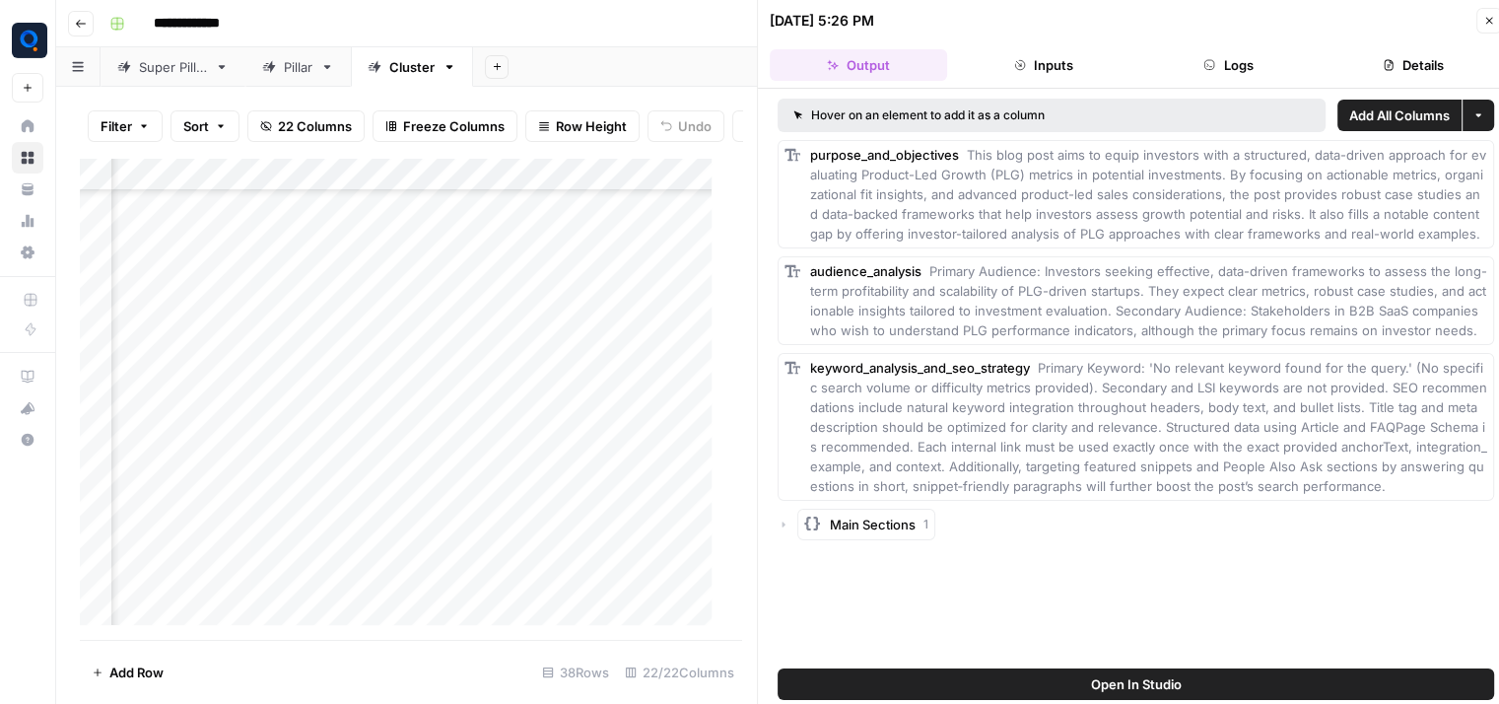
click at [1285, 51] on button "Logs" at bounding box center [1228, 65] width 177 height 32
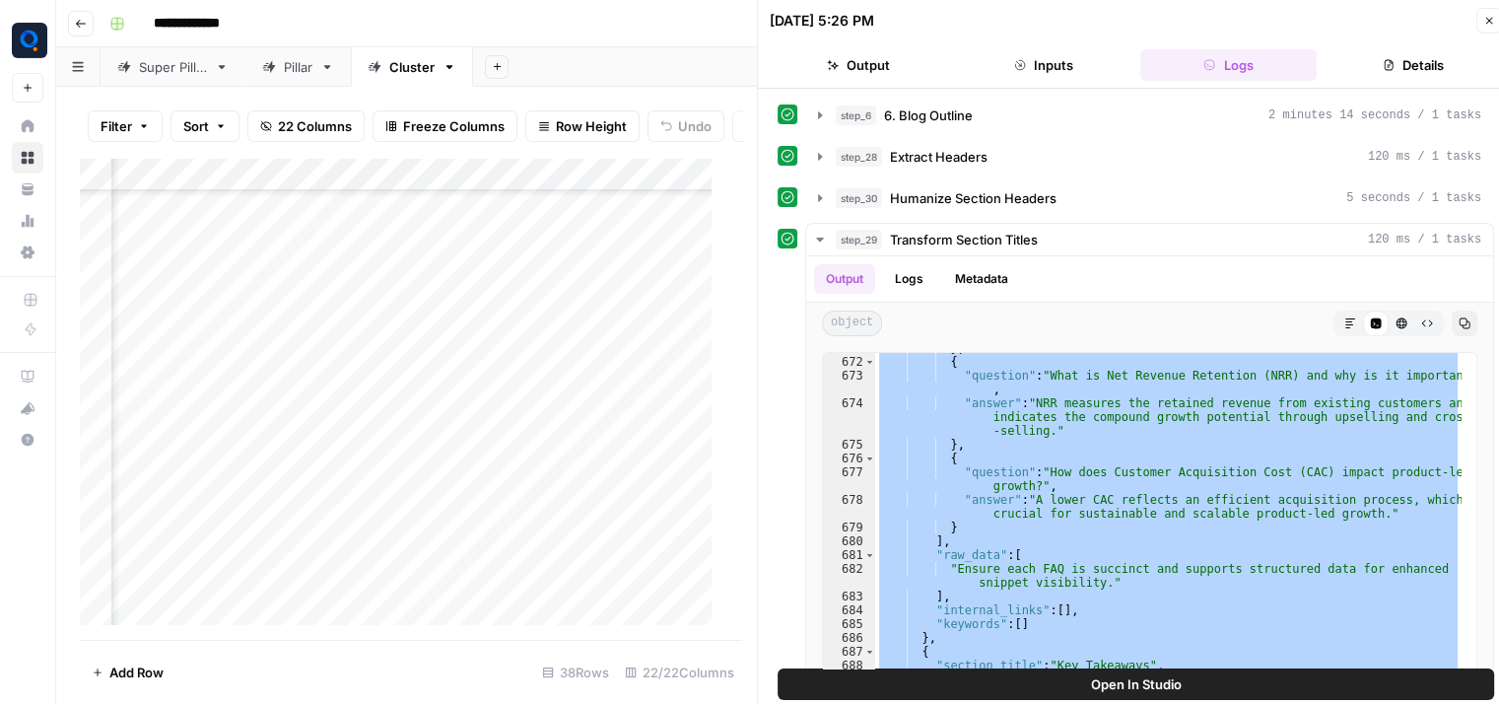
scroll to position [11985, 0]
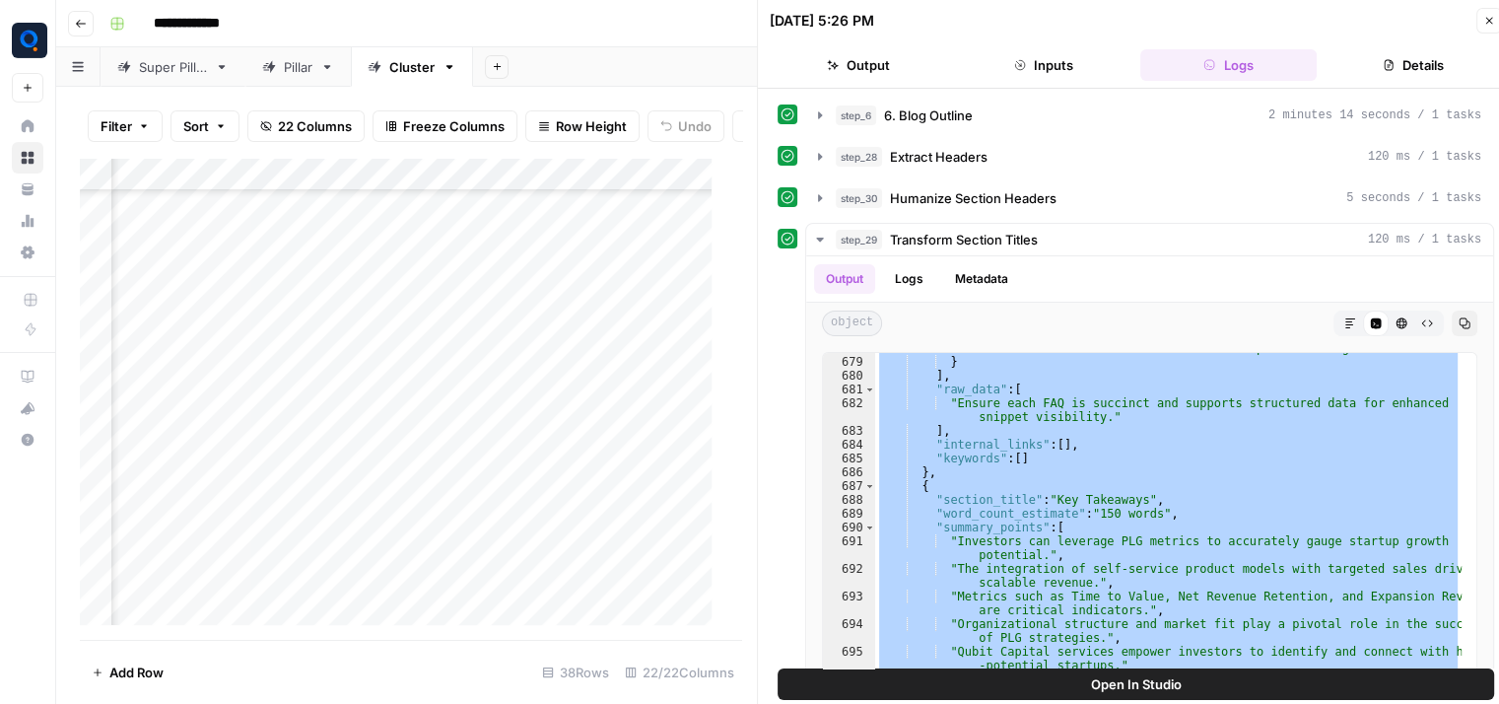
drag, startPoint x: 916, startPoint y: 596, endPoint x: 990, endPoint y: 765, distance: 184.0
click at [990, 703] on html "**********" at bounding box center [749, 352] width 1499 height 704
type textarea "* *"
